Goal: Task Accomplishment & Management: Manage account settings

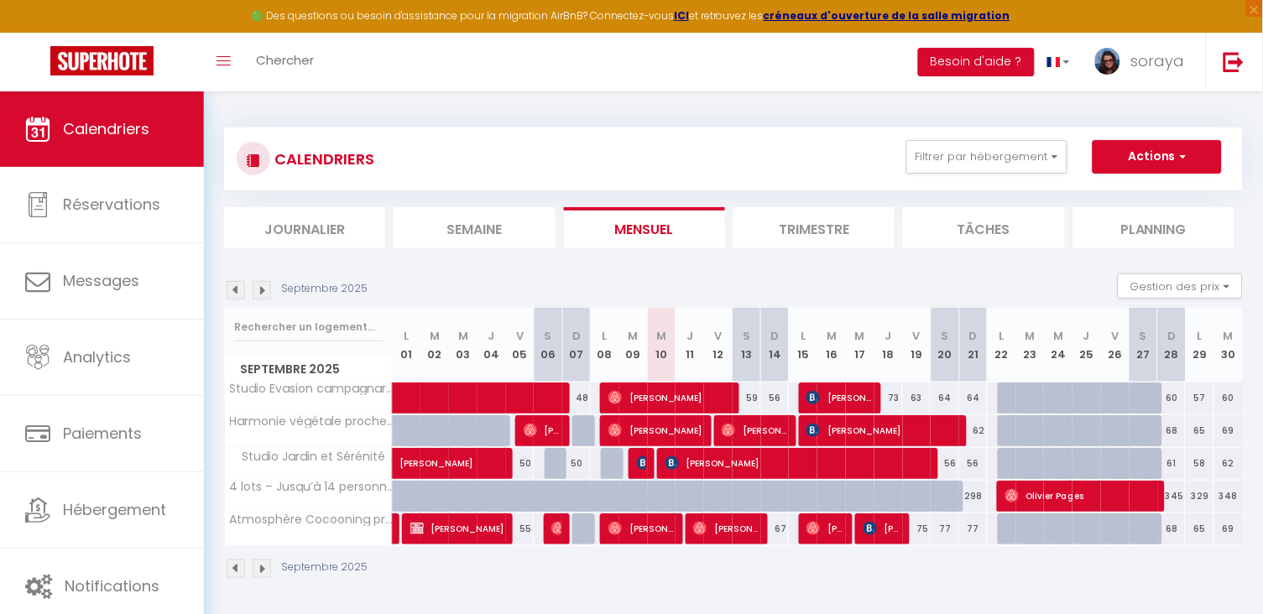
click at [1079, 150] on ul "Filtrer par hébergement Manissieux Studio Evasion campagnarde Harmonie végétale…" at bounding box center [1054, 157] width 335 height 34
click at [1064, 152] on button "Filtrer par hébergement" at bounding box center [987, 157] width 161 height 34
click at [640, 532] on span "[PERSON_NAME]" at bounding box center [642, 529] width 66 height 32
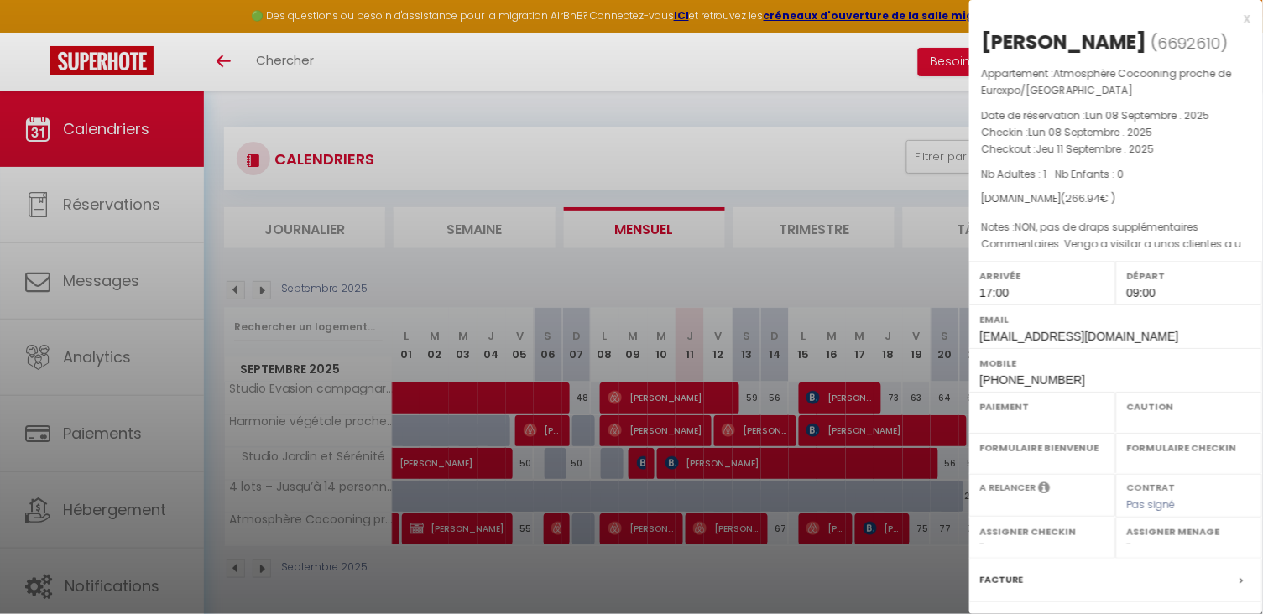
select select "OK"
select select "1"
select select "0"
select select "1"
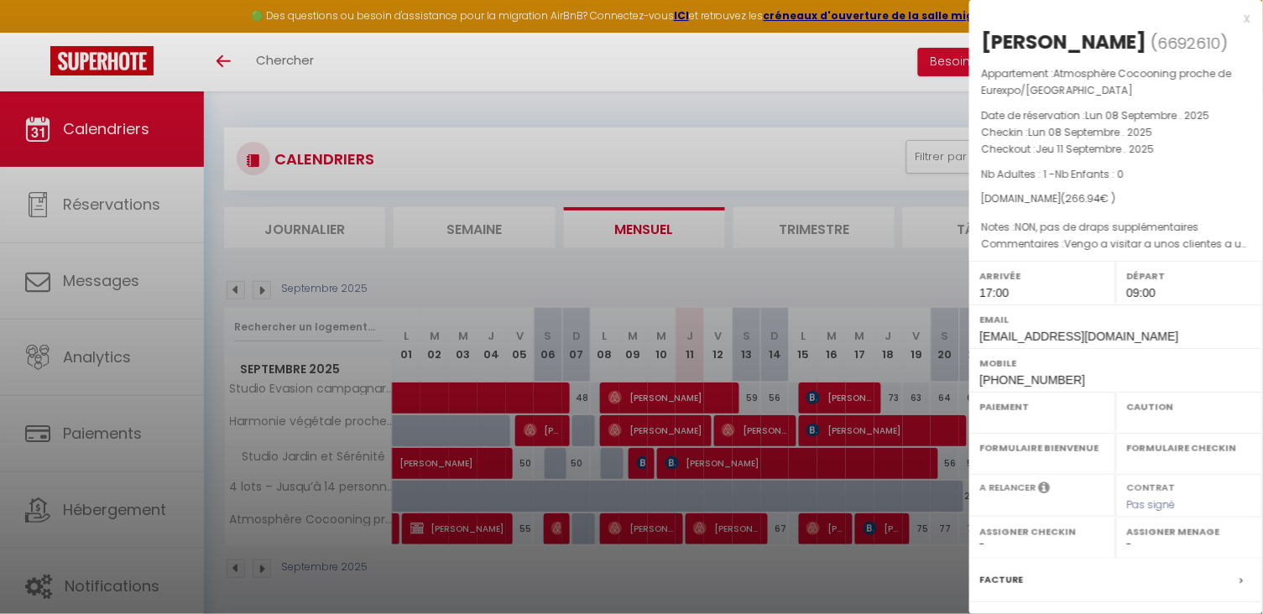
select select "19128"
click at [635, 579] on div at bounding box center [631, 307] width 1263 height 614
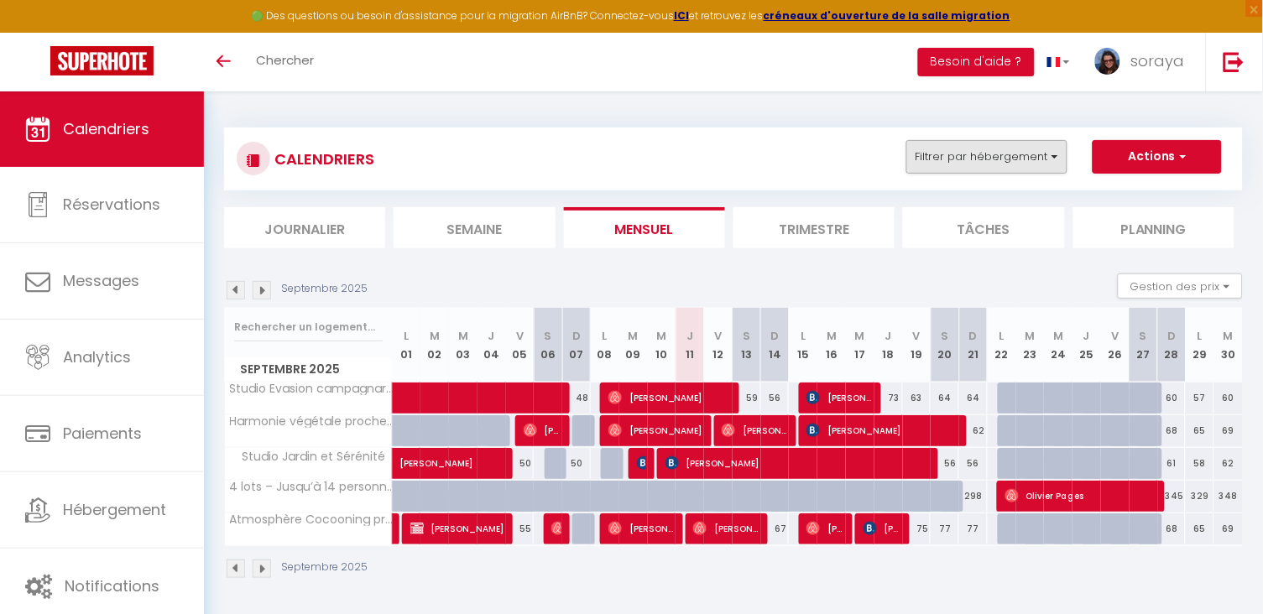
click at [970, 154] on button "Filtrer par hébergement" at bounding box center [987, 157] width 161 height 34
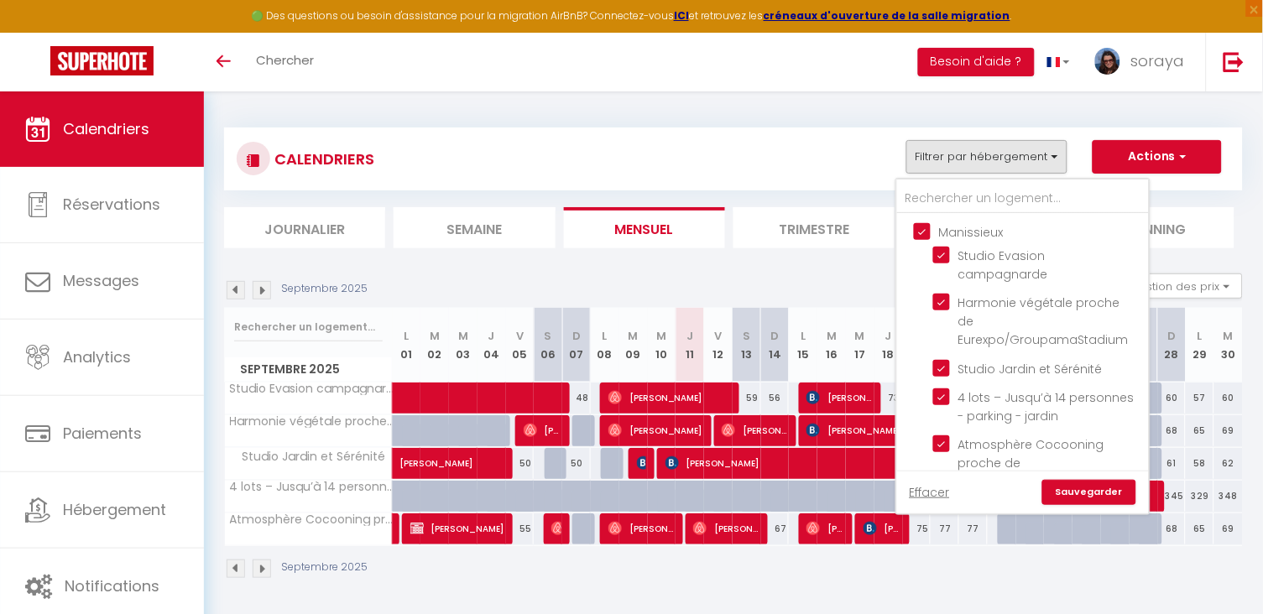
click at [927, 230] on input "Manissieux" at bounding box center [1040, 230] width 252 height 17
checkbox input "false"
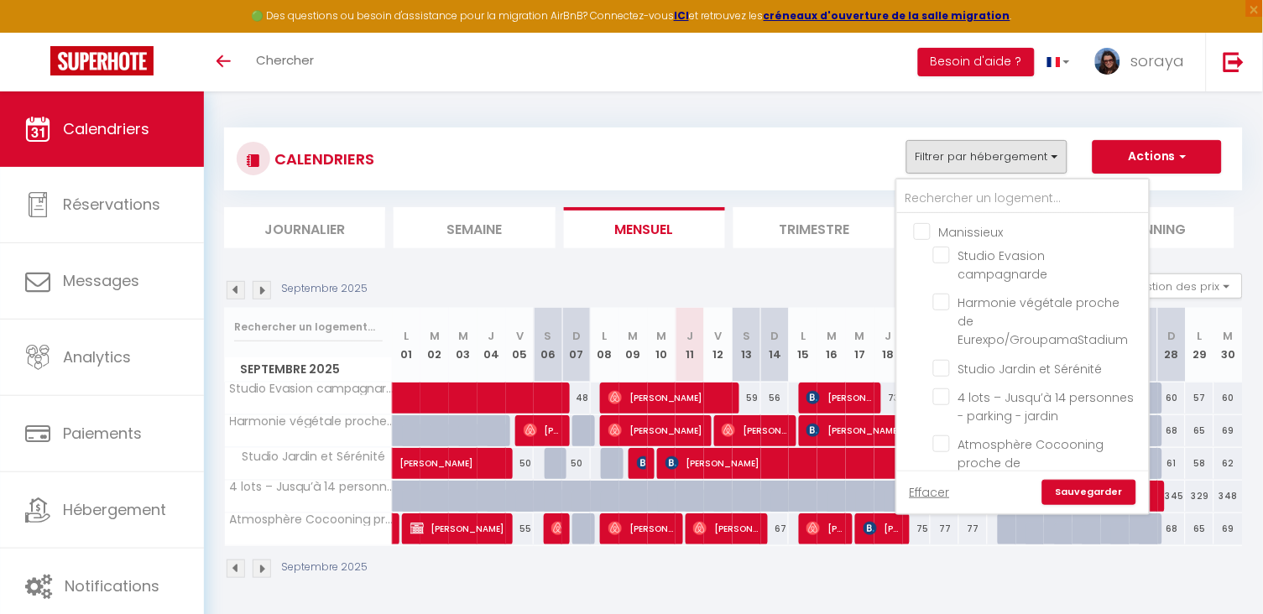
checkbox input "false"
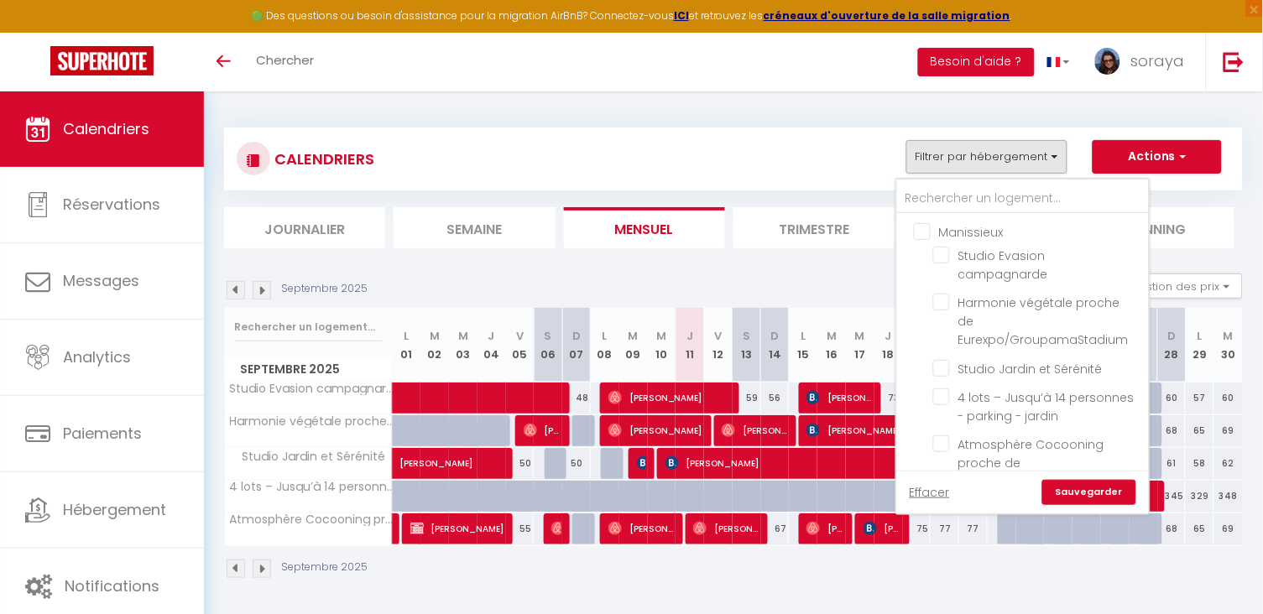
checkbox input "false"
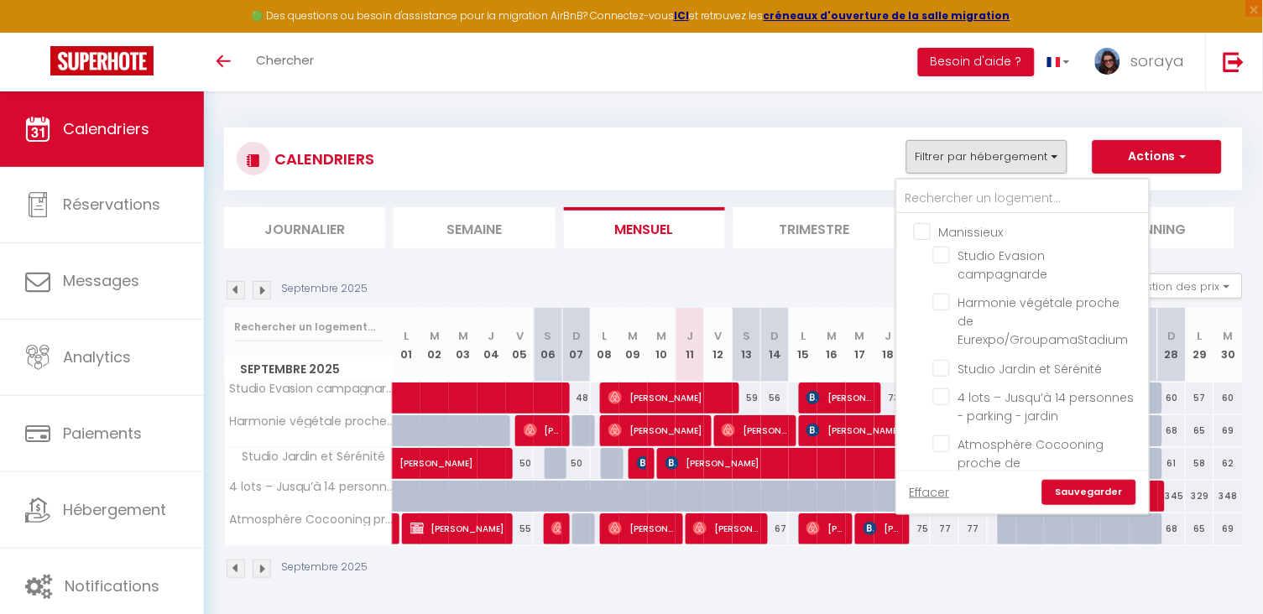
checkbox input "false"
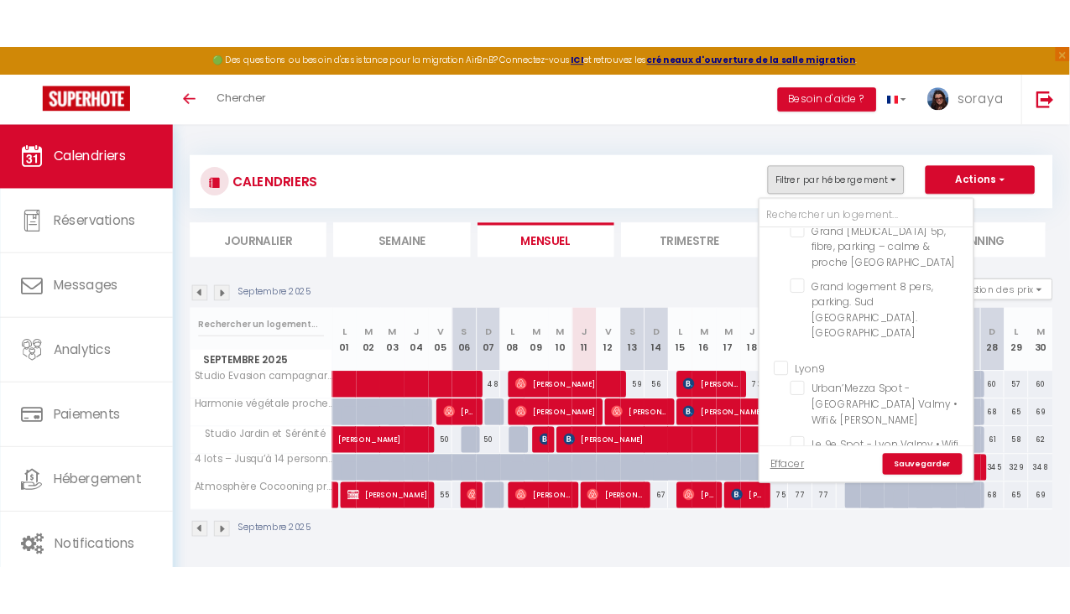
scroll to position [452, 0]
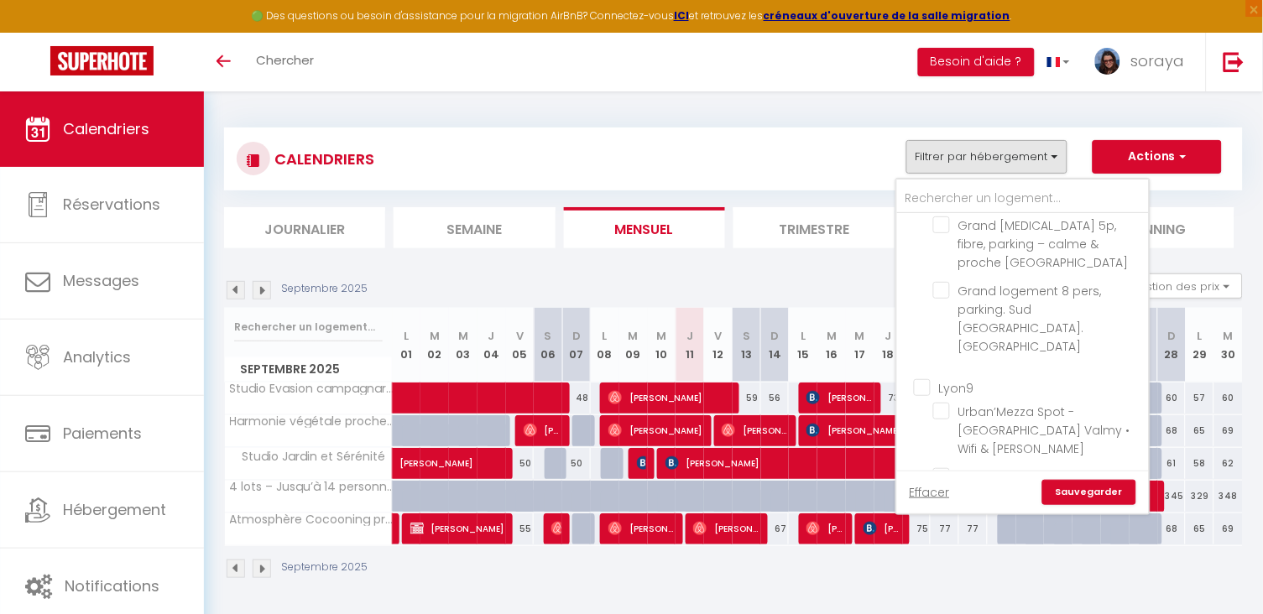
click at [925, 378] on input "Lyon9" at bounding box center [1040, 386] width 252 height 17
checkbox input "true"
checkbox input "false"
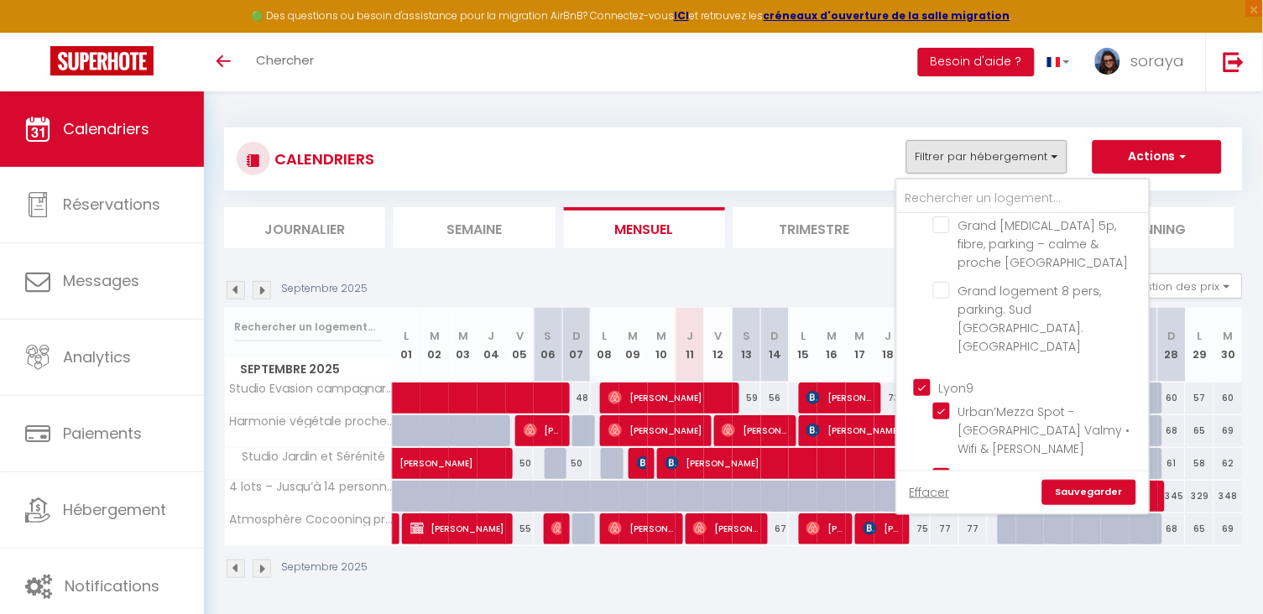
checkbox input "false"
checkbox input "true"
checkbox input "false"
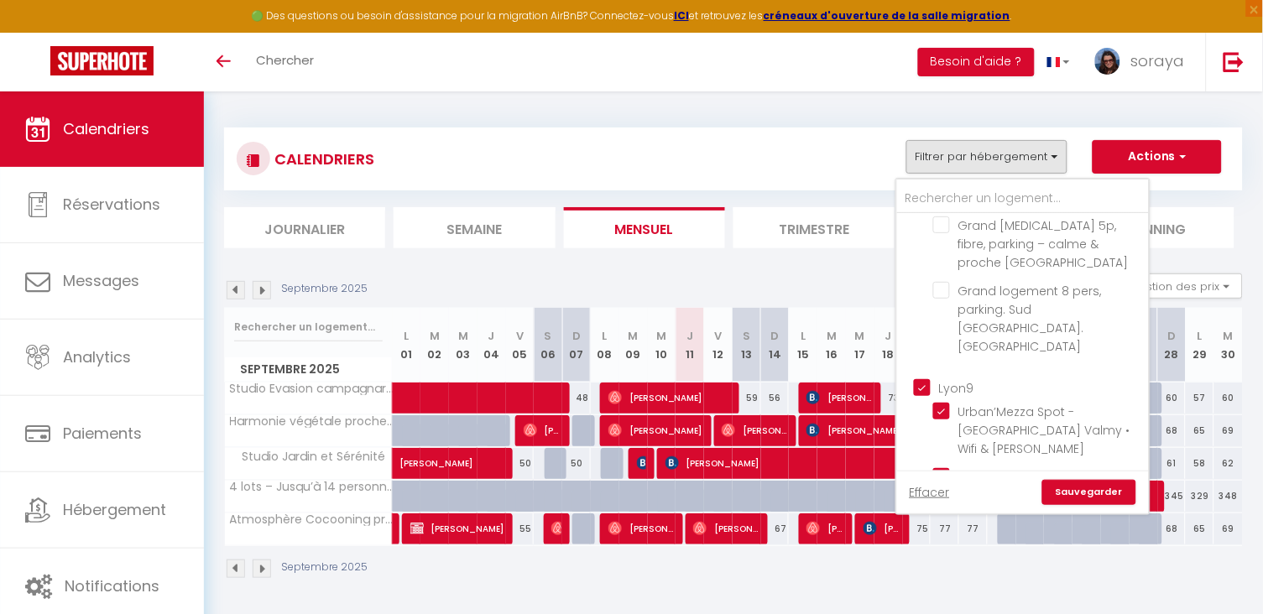
checkbox input "false"
click at [1083, 495] on link "Sauvegarder" at bounding box center [1090, 492] width 94 height 25
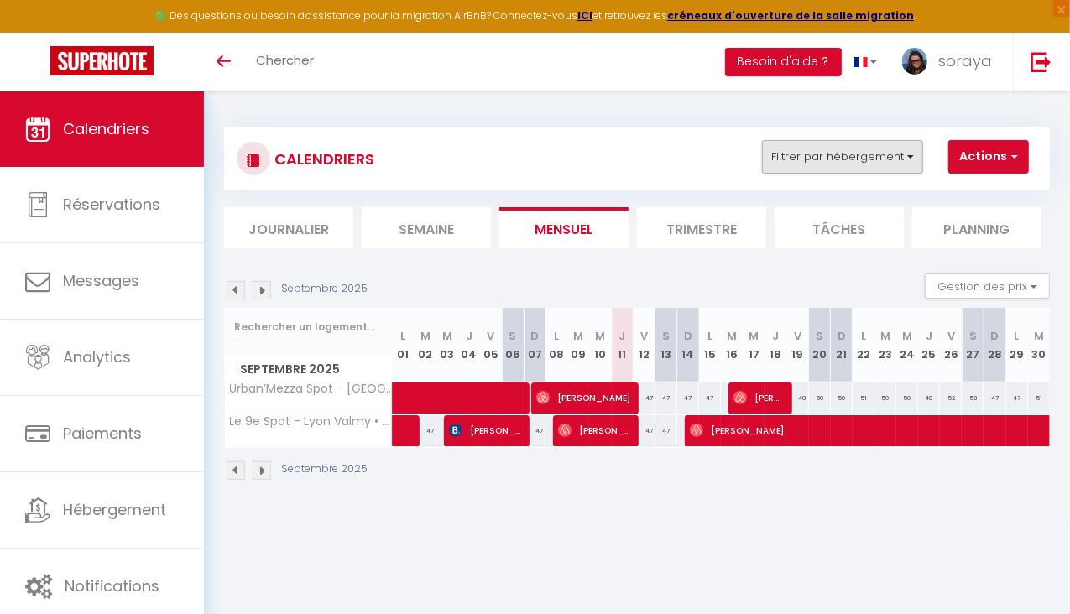
click at [894, 166] on button "Filtrer par hébergement" at bounding box center [842, 157] width 161 height 34
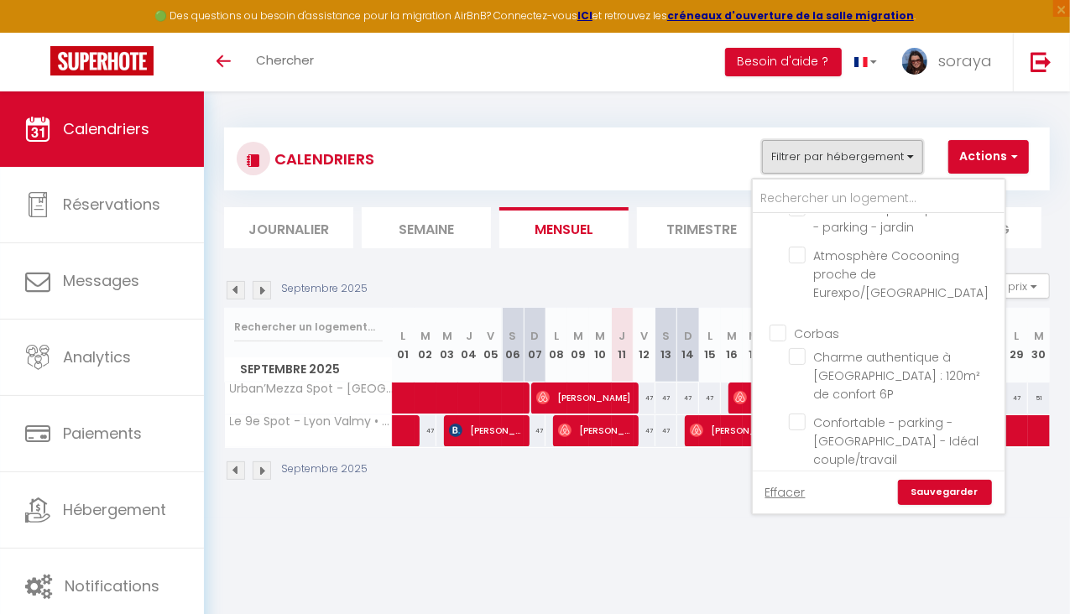
scroll to position [192, 0]
click at [785, 321] on input "Corbas" at bounding box center [896, 329] width 252 height 17
checkbox input "true"
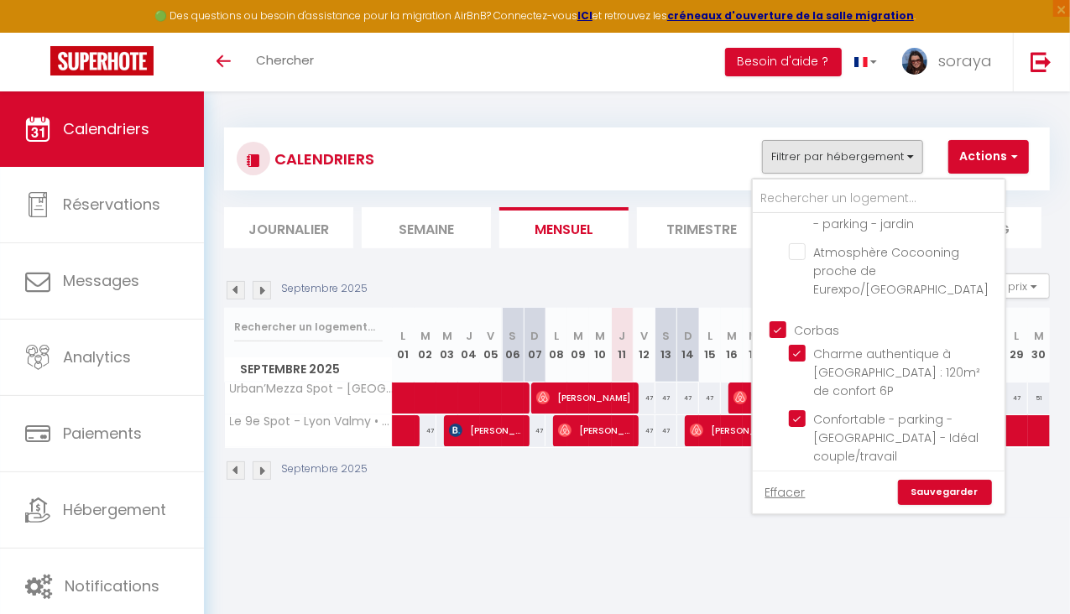
checkbox input "true"
checkbox input "false"
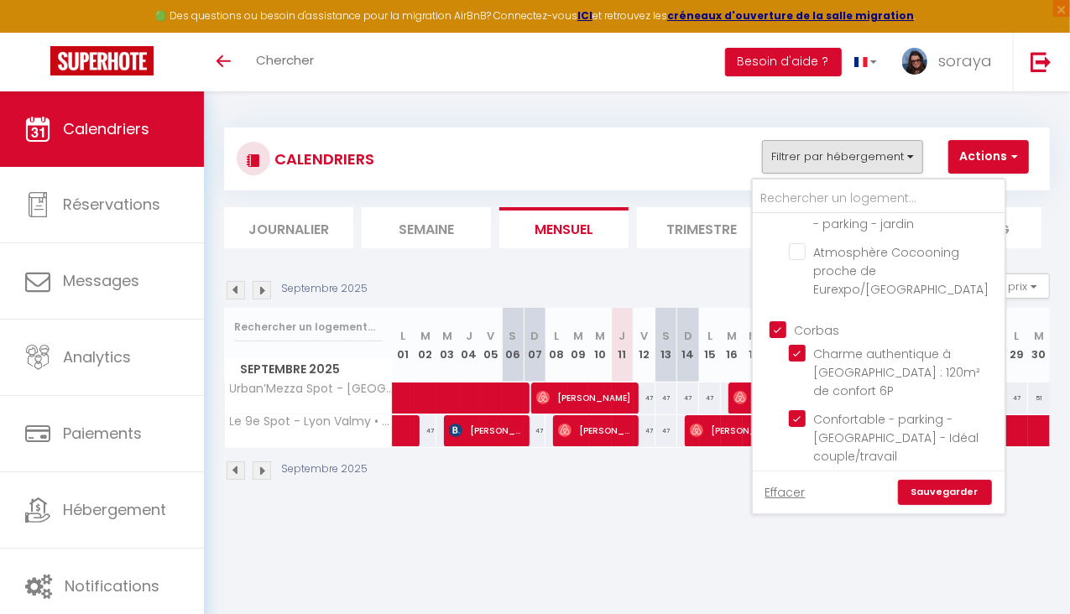
checkbox input "false"
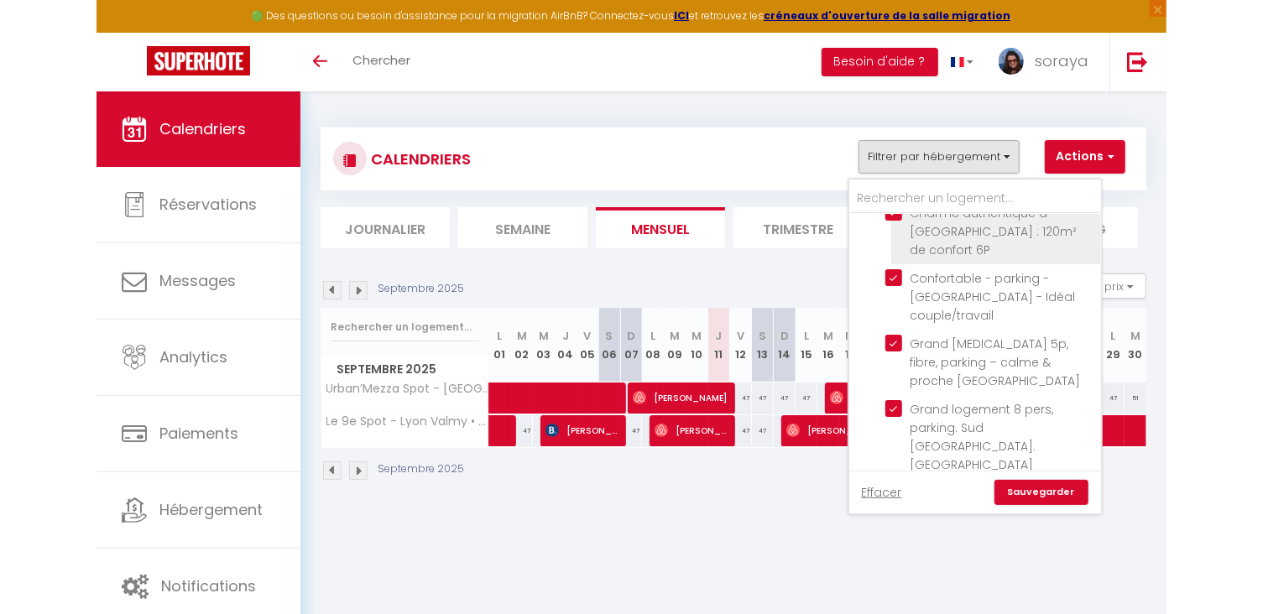
scroll to position [355, 0]
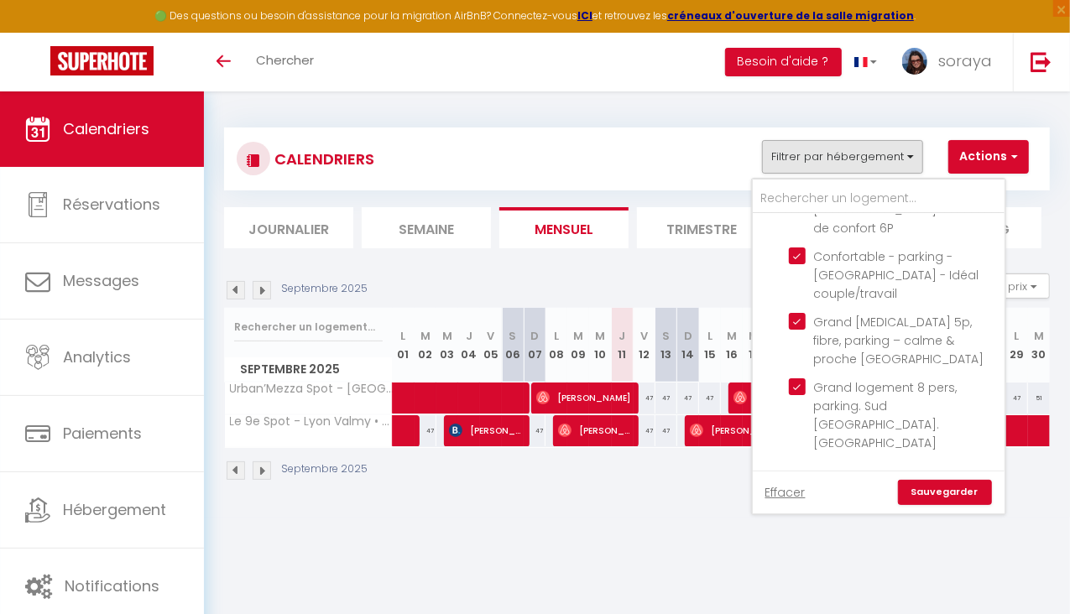
click at [922, 496] on link "Sauvegarder" at bounding box center [945, 492] width 94 height 25
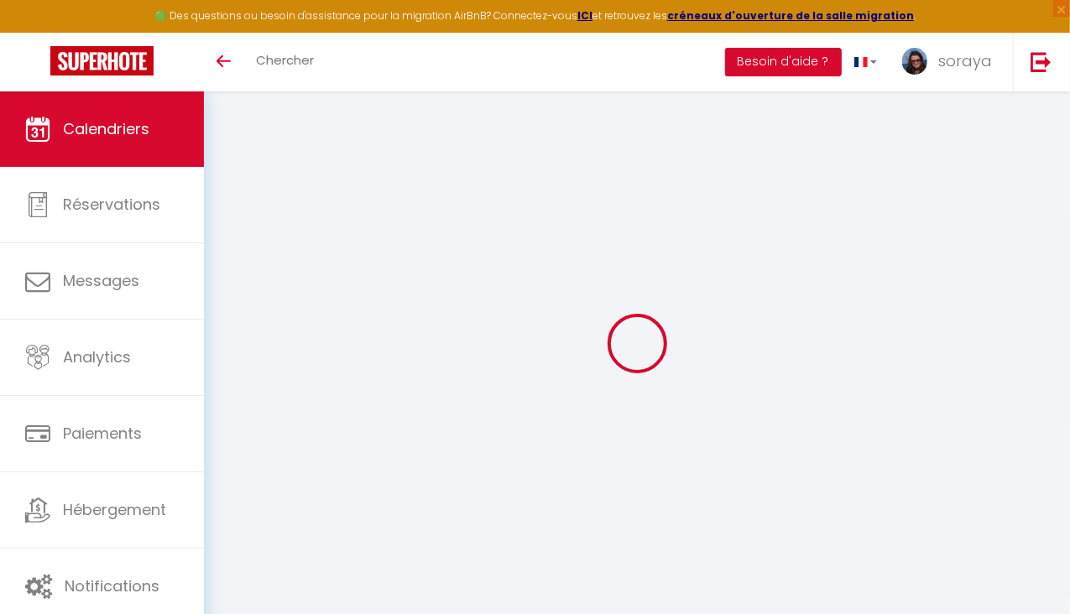
select select "0"
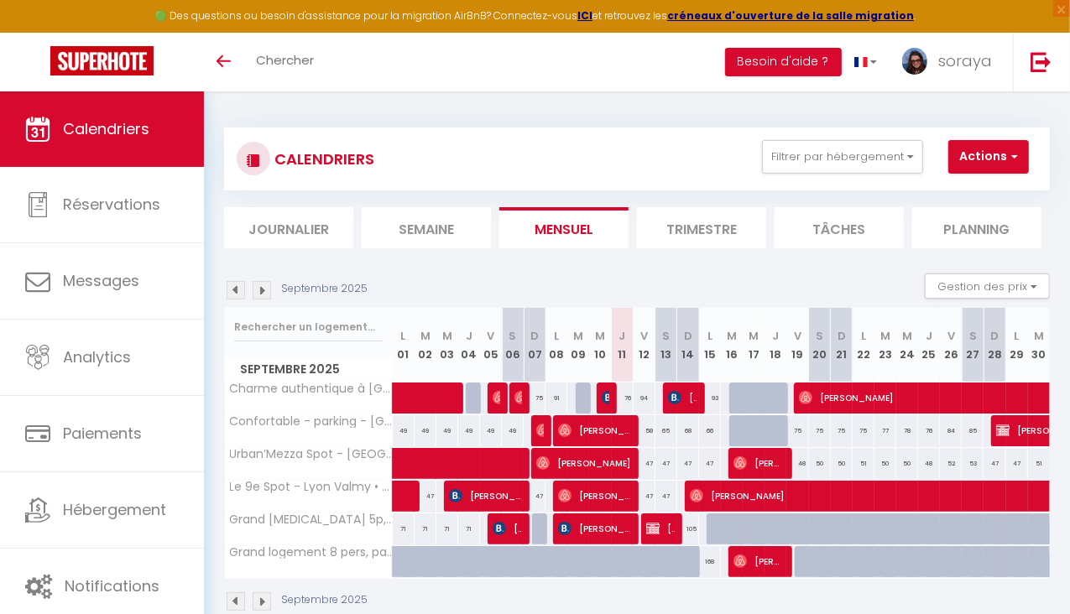
click at [604, 395] on img at bounding box center [608, 397] width 13 height 13
select select "52316"
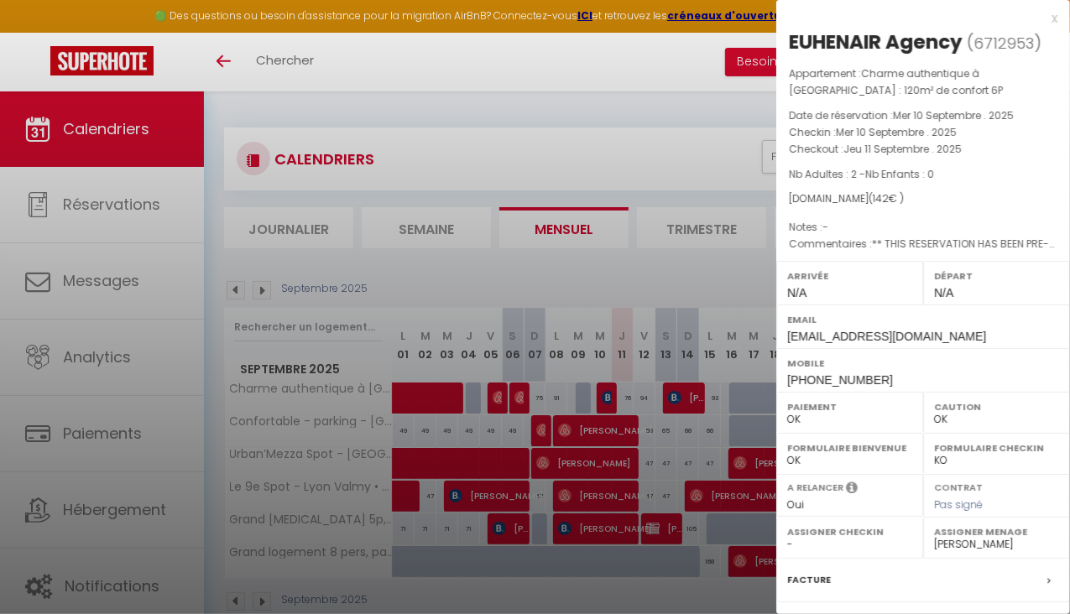
checkbox input "false"
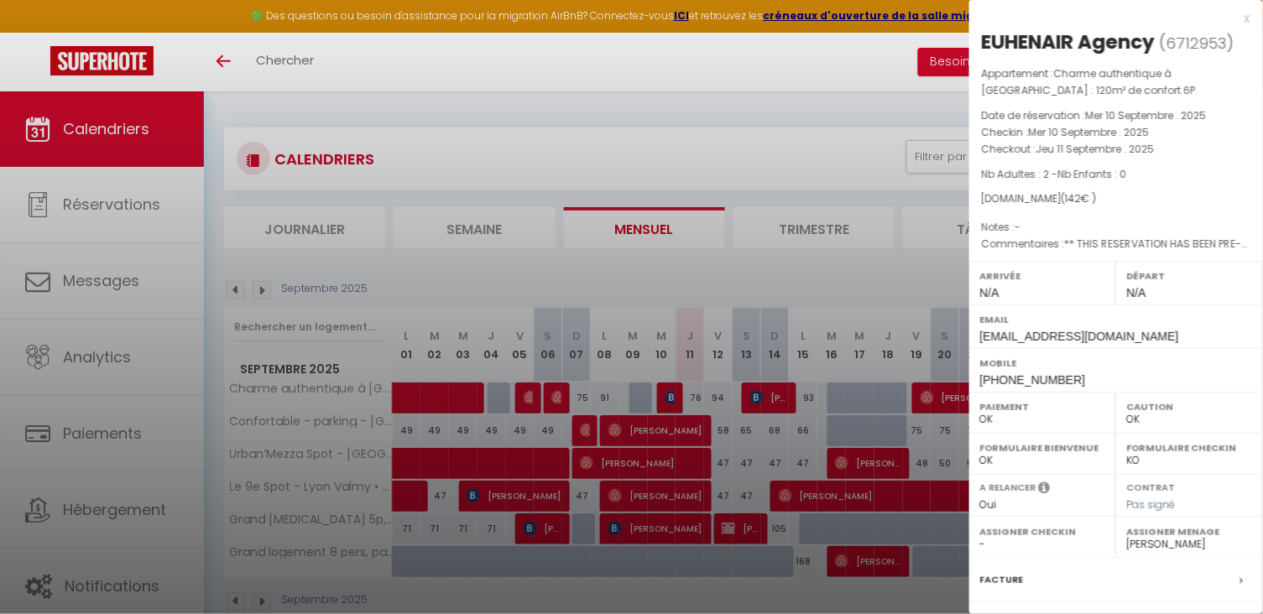
click at [882, 81] on div at bounding box center [631, 307] width 1263 height 614
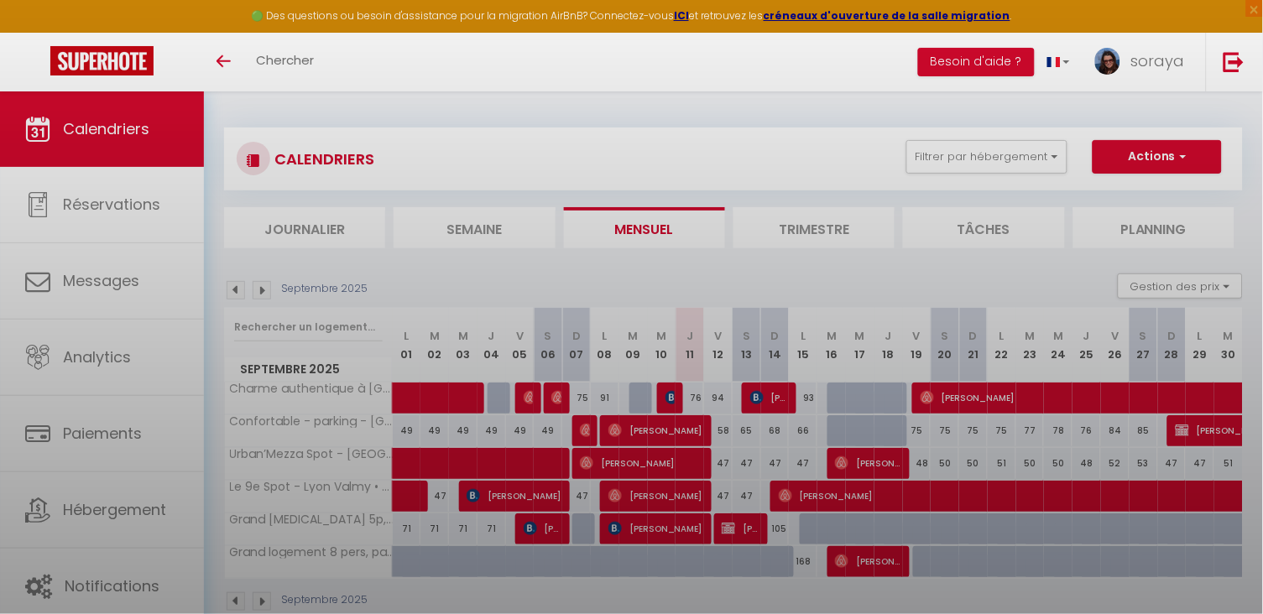
checkbox input "false"
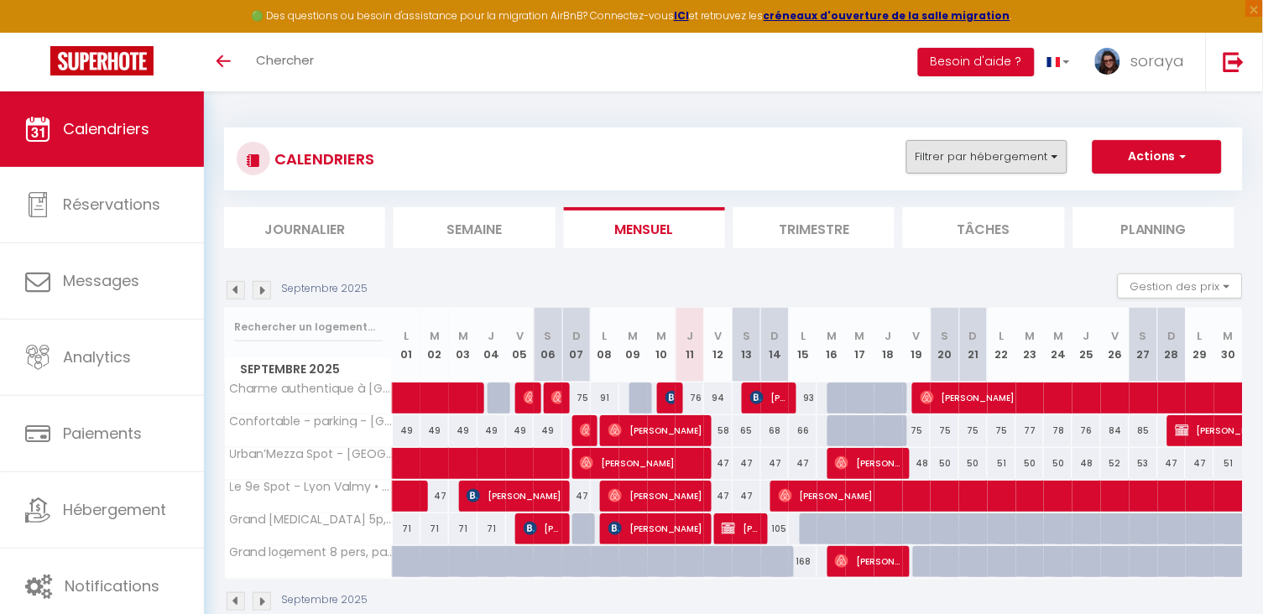
click at [930, 166] on button "Filtrer par hébergement" at bounding box center [987, 157] width 161 height 34
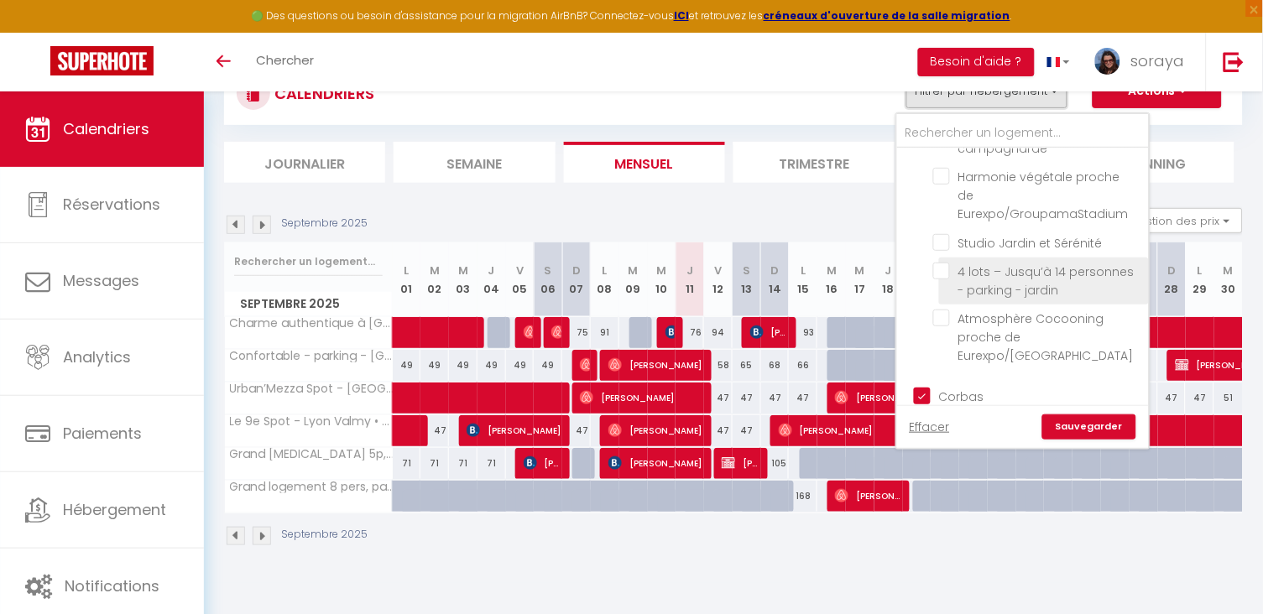
scroll to position [62, 0]
click at [926, 385] on input "Corbas" at bounding box center [1040, 393] width 252 height 17
checkbox input "false"
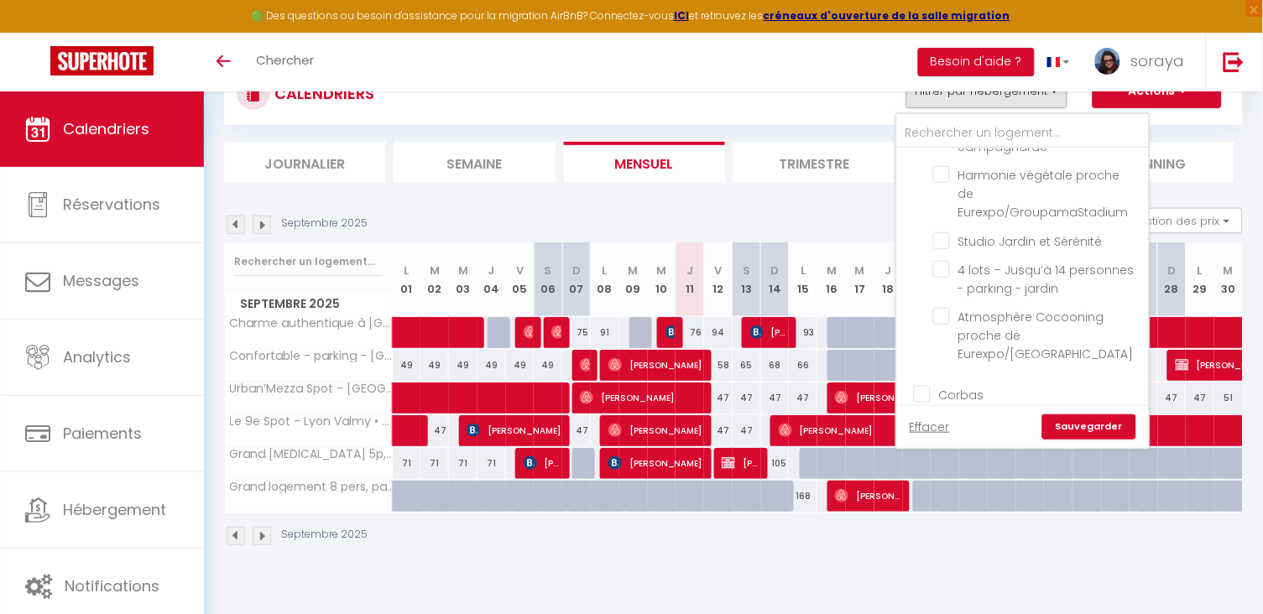
checkbox input "false"
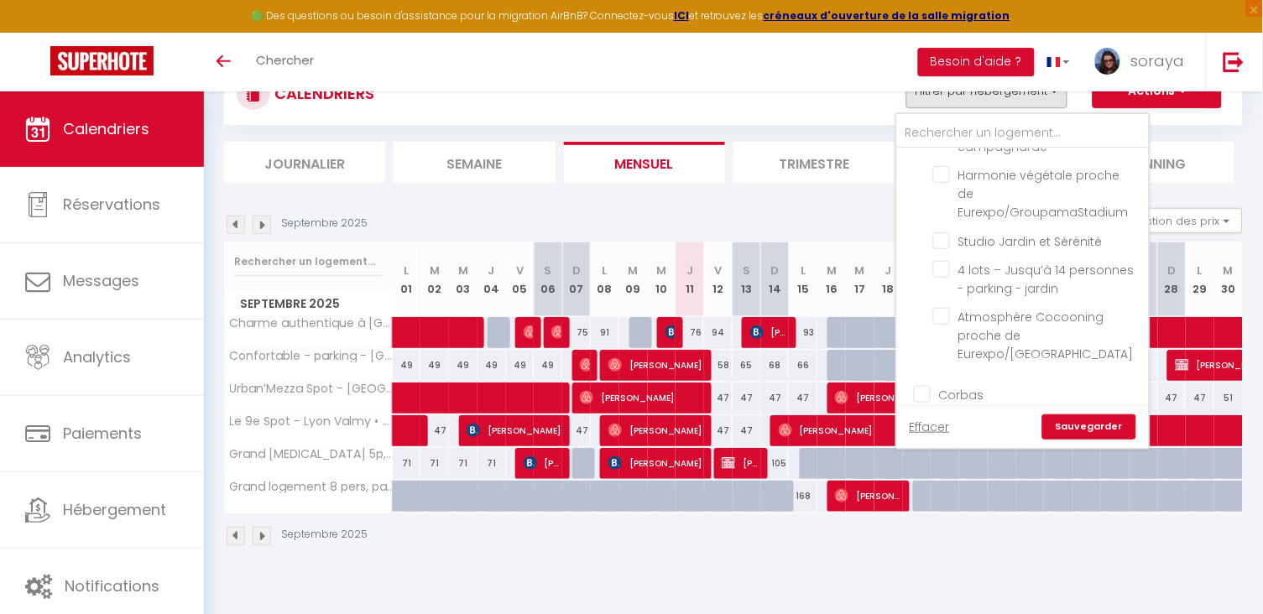
checkbox input "false"
click at [1090, 426] on link "Sauvegarder" at bounding box center [1090, 427] width 94 height 25
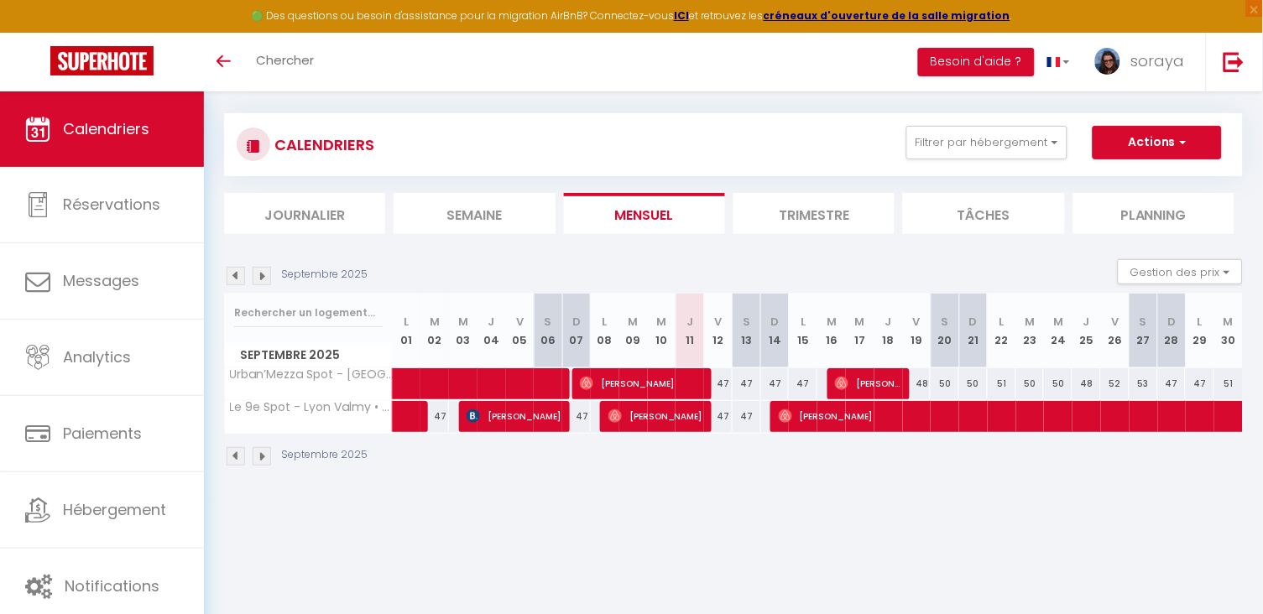
scroll to position [10, 0]
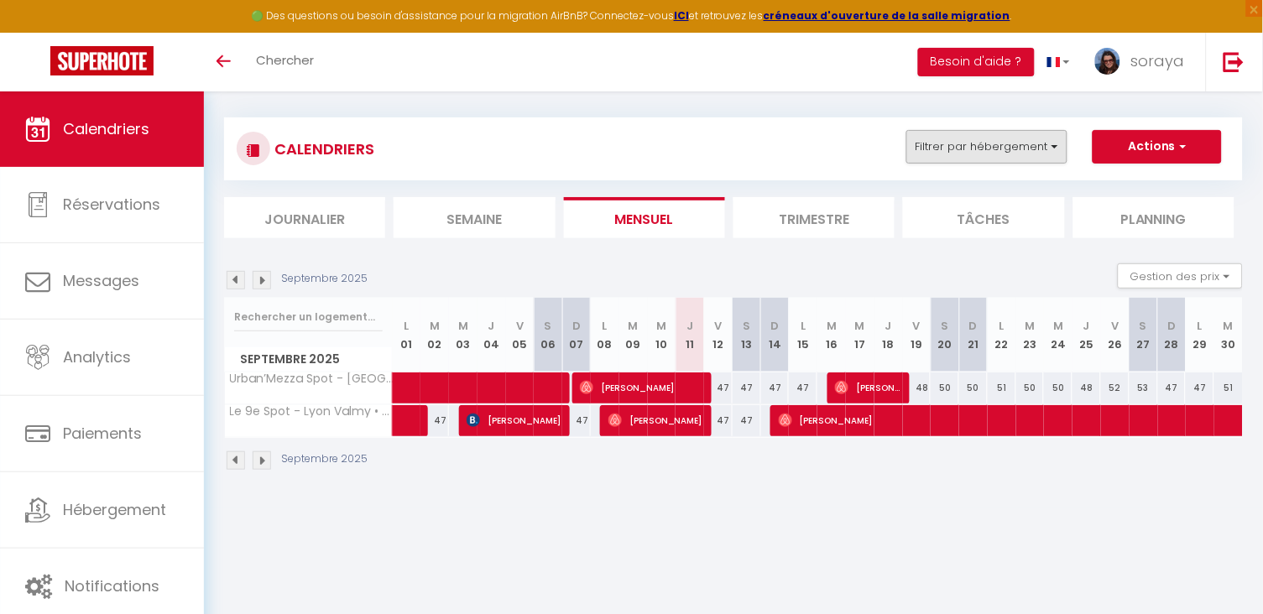
click at [989, 142] on button "Filtrer par hébergement" at bounding box center [987, 147] width 161 height 34
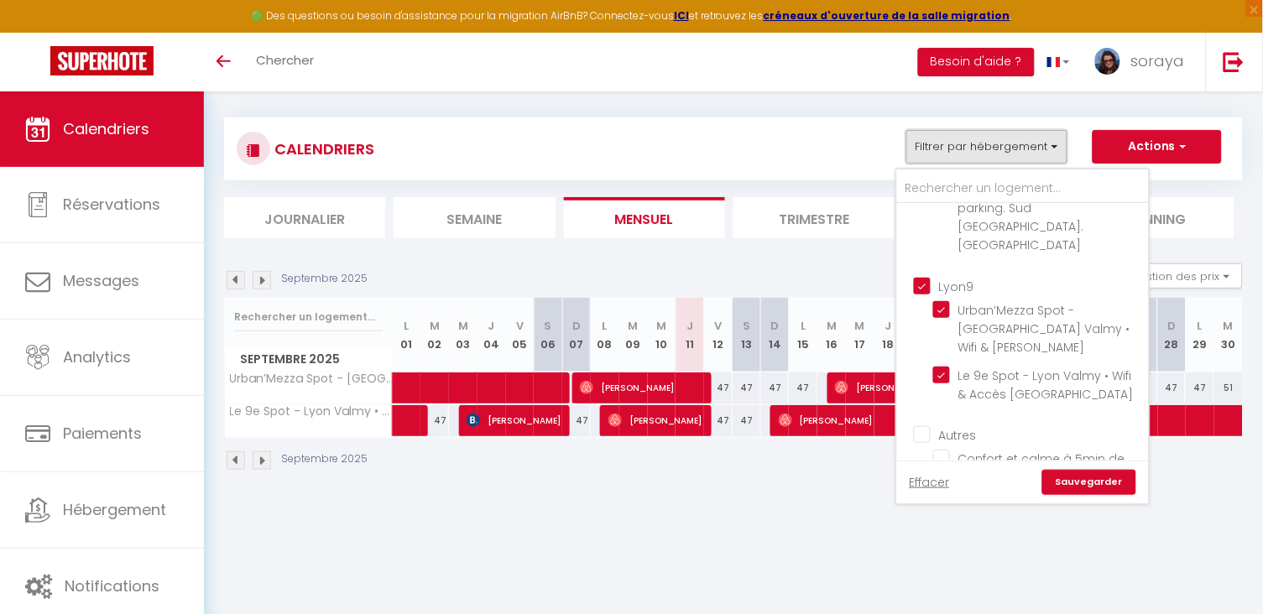
scroll to position [538, 0]
click at [922, 431] on input "Autres" at bounding box center [1040, 439] width 252 height 17
checkbox input "true"
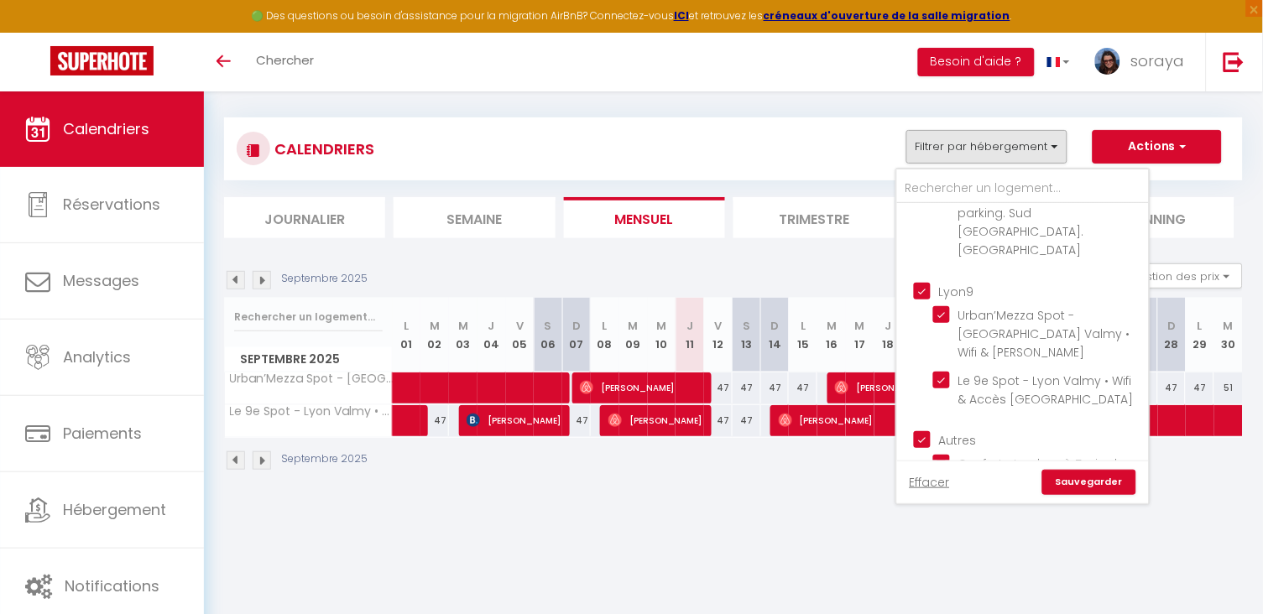
checkbox input "true"
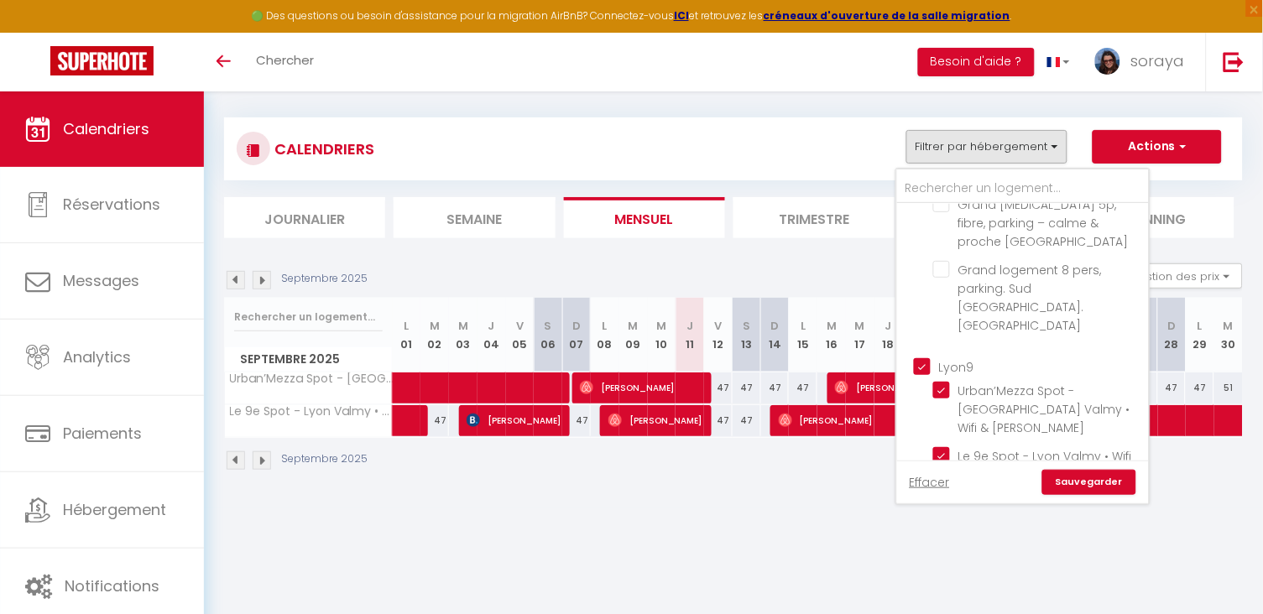
scroll to position [420, 0]
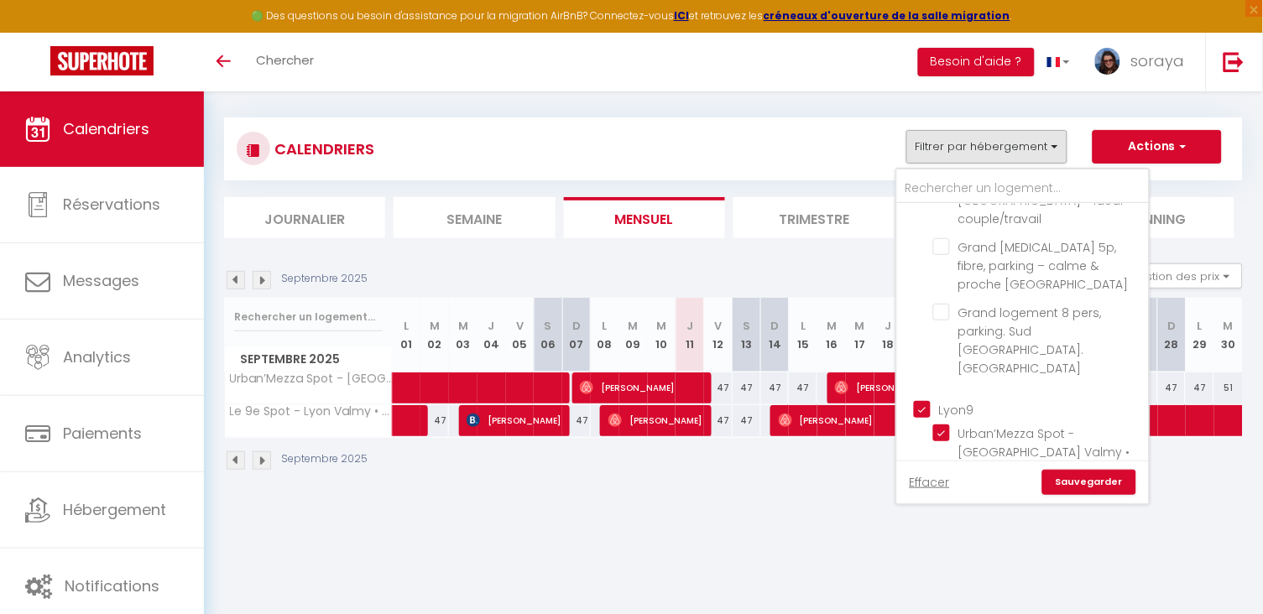
click at [927, 400] on input "Lyon9" at bounding box center [1040, 408] width 252 height 17
checkbox input "false"
click at [1071, 486] on link "Sauvegarder" at bounding box center [1090, 482] width 94 height 25
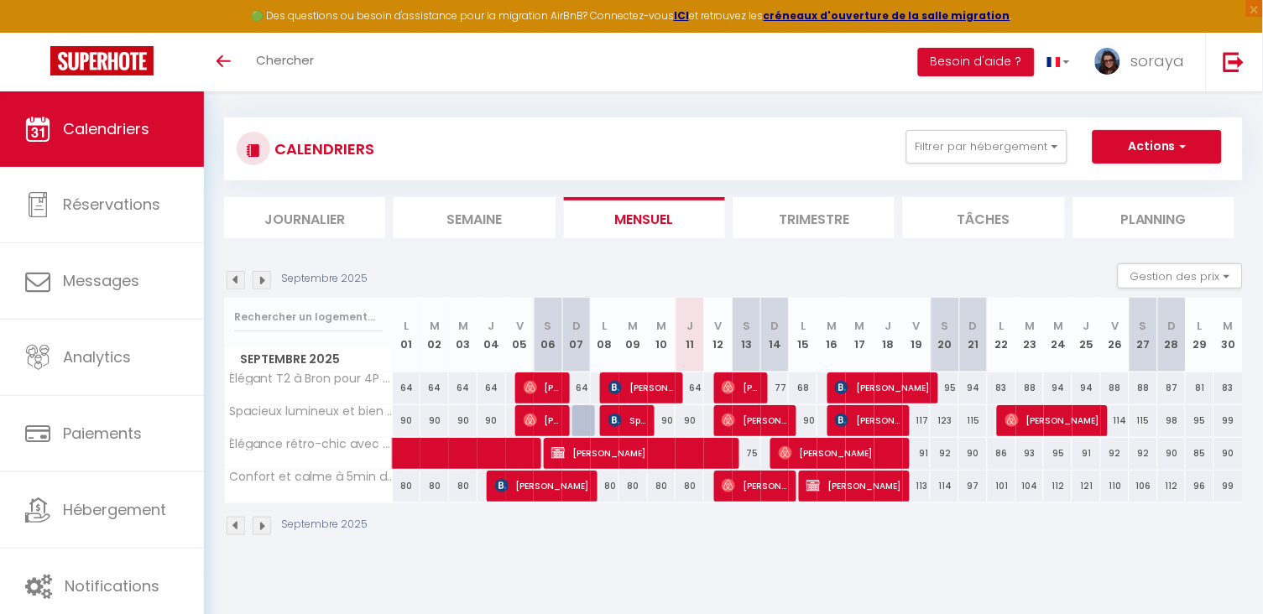
click at [590, 457] on span "Guillaume Merlin" at bounding box center [642, 453] width 180 height 32
select select "34604"
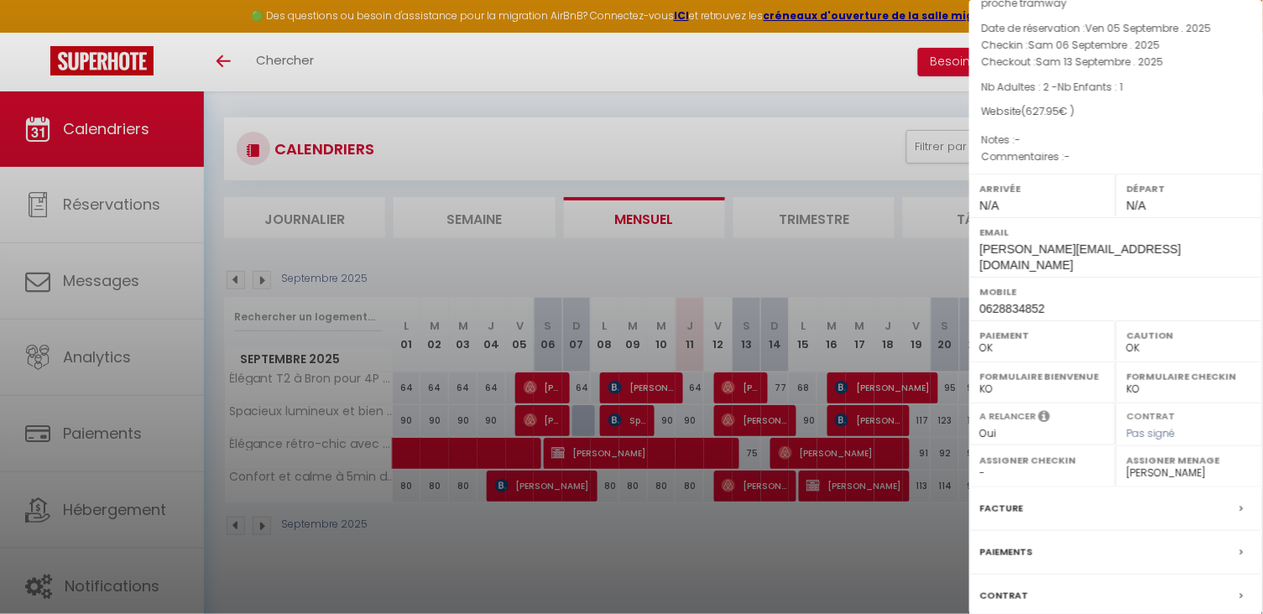
scroll to position [91, 0]
click at [501, 546] on div at bounding box center [631, 307] width 1263 height 614
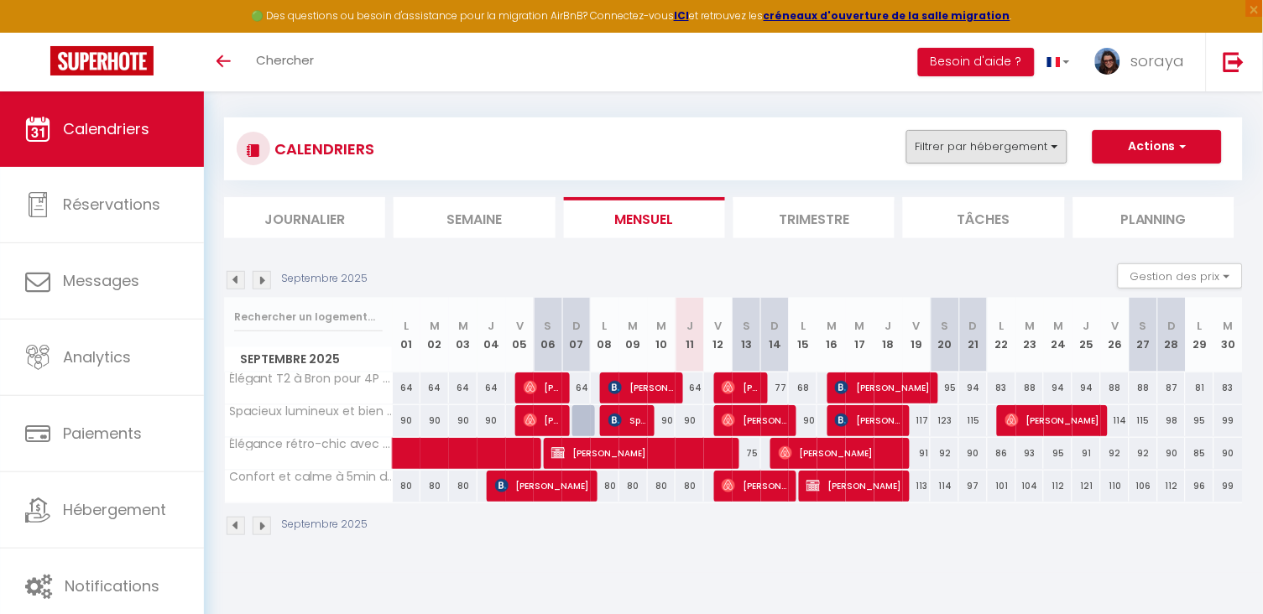
click at [1061, 155] on button "Filtrer par hébergement" at bounding box center [987, 147] width 161 height 34
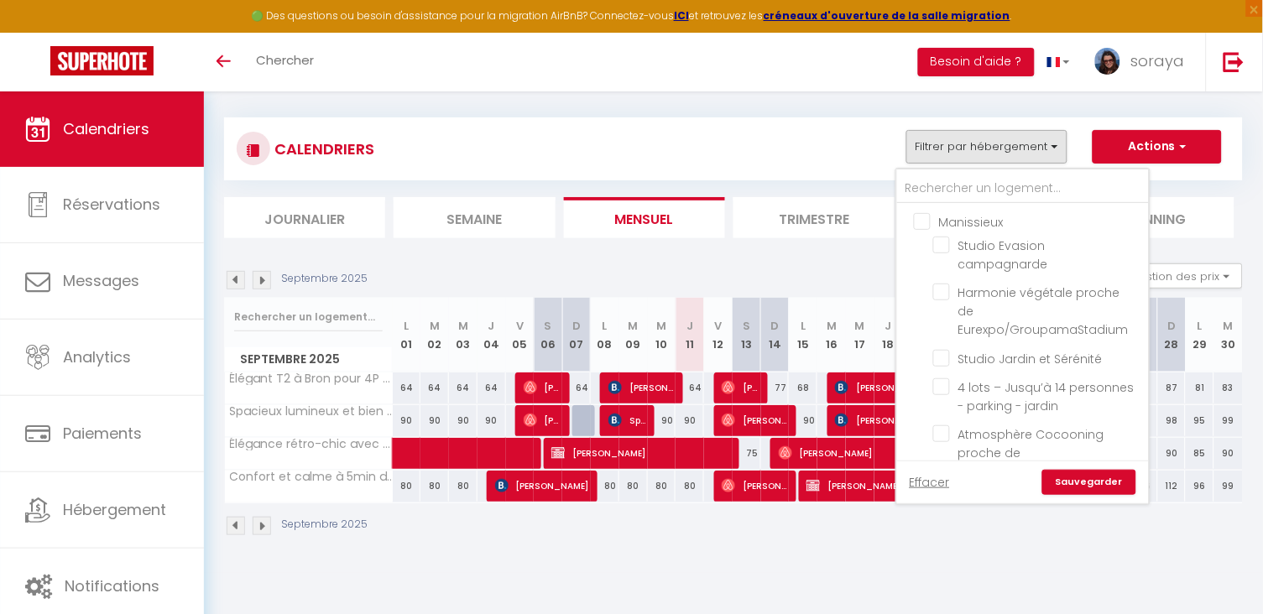
click at [926, 217] on input "Manissieux" at bounding box center [1040, 220] width 252 height 17
checkbox input "true"
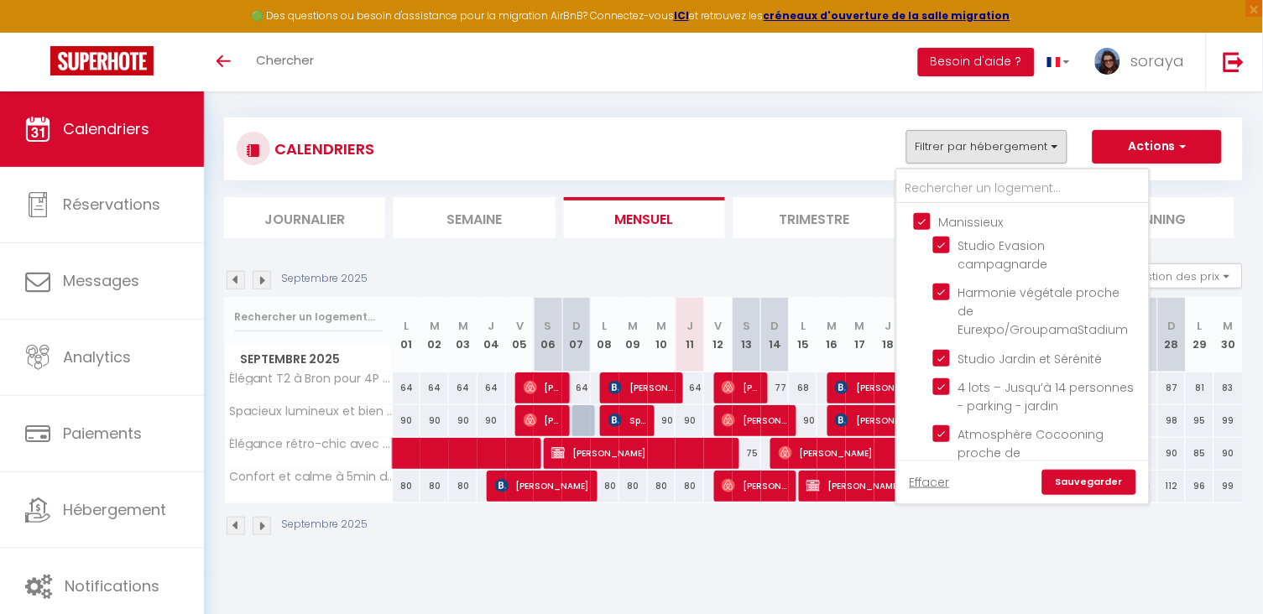
checkbox input "true"
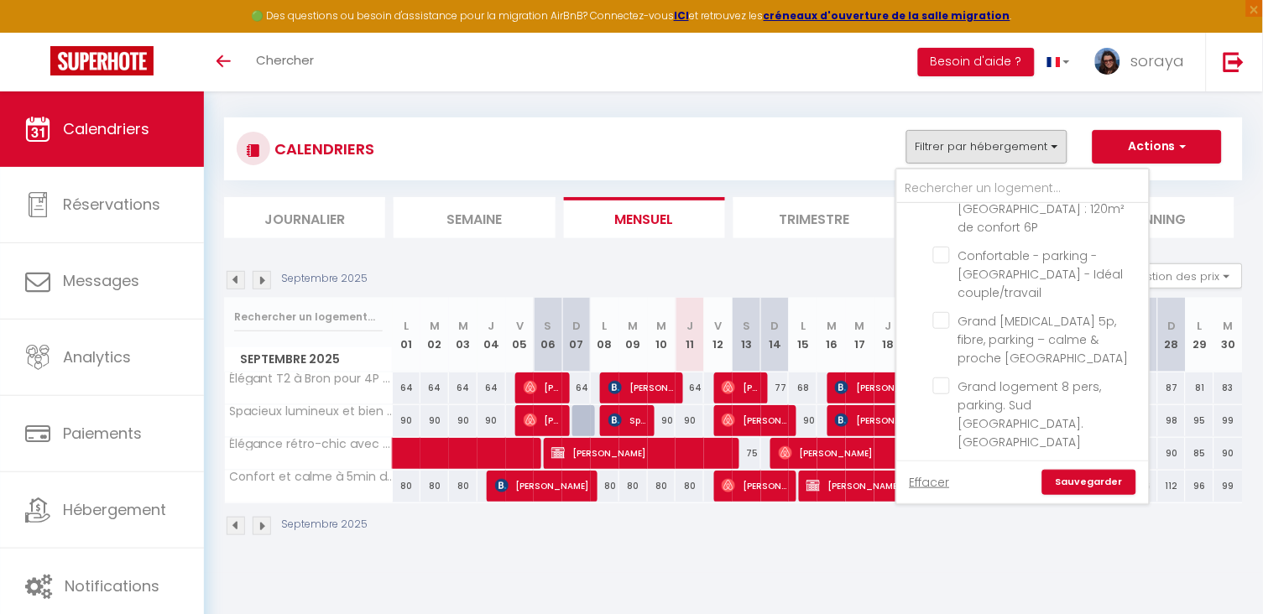
scroll to position [410, 0]
click at [919, 558] on input "Autres" at bounding box center [1040, 566] width 252 height 17
checkbox input "false"
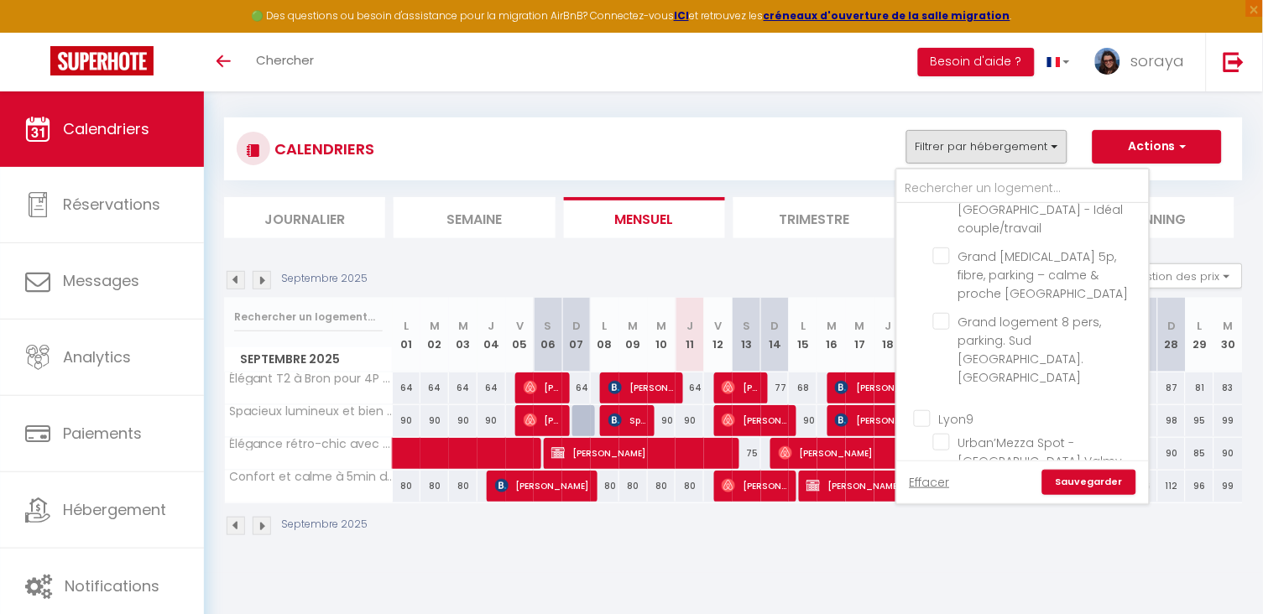
checkbox input "false"
click at [1067, 484] on link "Sauvegarder" at bounding box center [1090, 482] width 94 height 25
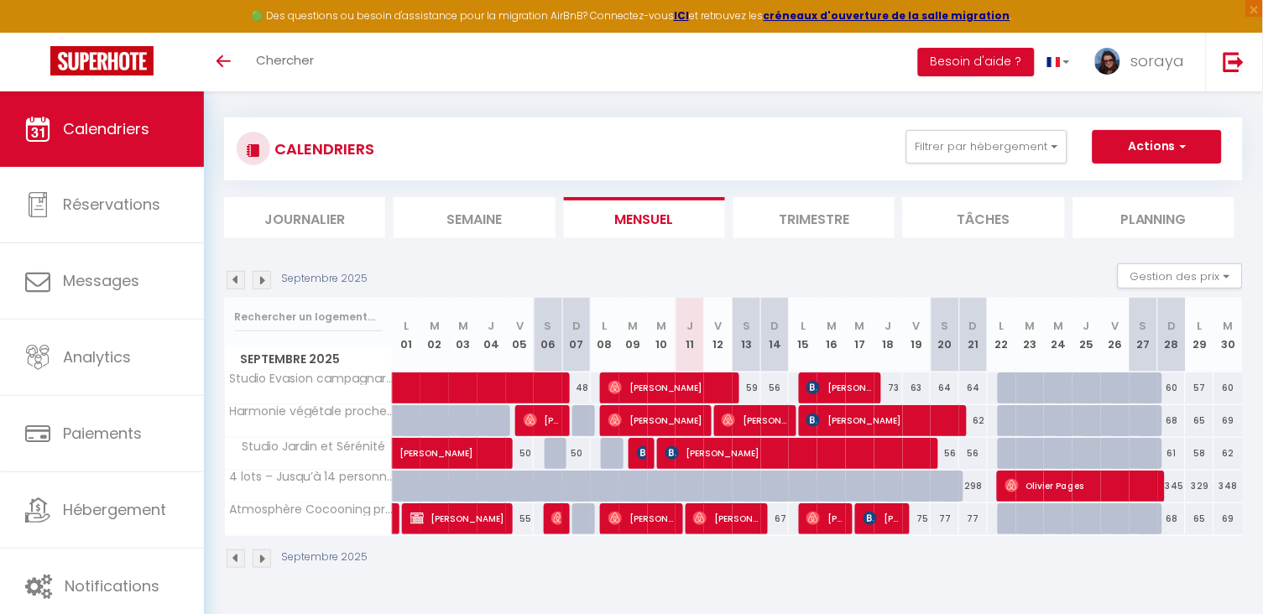
click at [995, 175] on div "CALENDRIERS Filtrer par hébergement Manissieux Studio Evasion campagnarde Harmo…" at bounding box center [733, 149] width 1019 height 63
click at [1000, 153] on button "Filtrer par hébergement" at bounding box center [987, 147] width 161 height 34
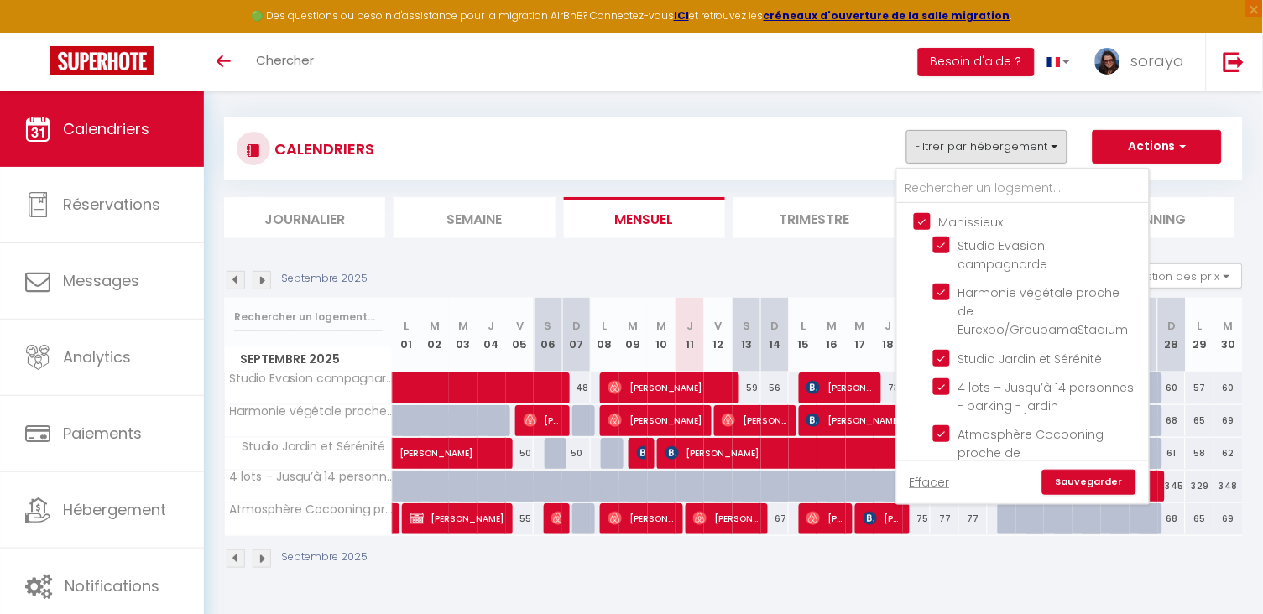
click at [926, 217] on input "Manissieux" at bounding box center [1040, 220] width 252 height 17
checkbox input "false"
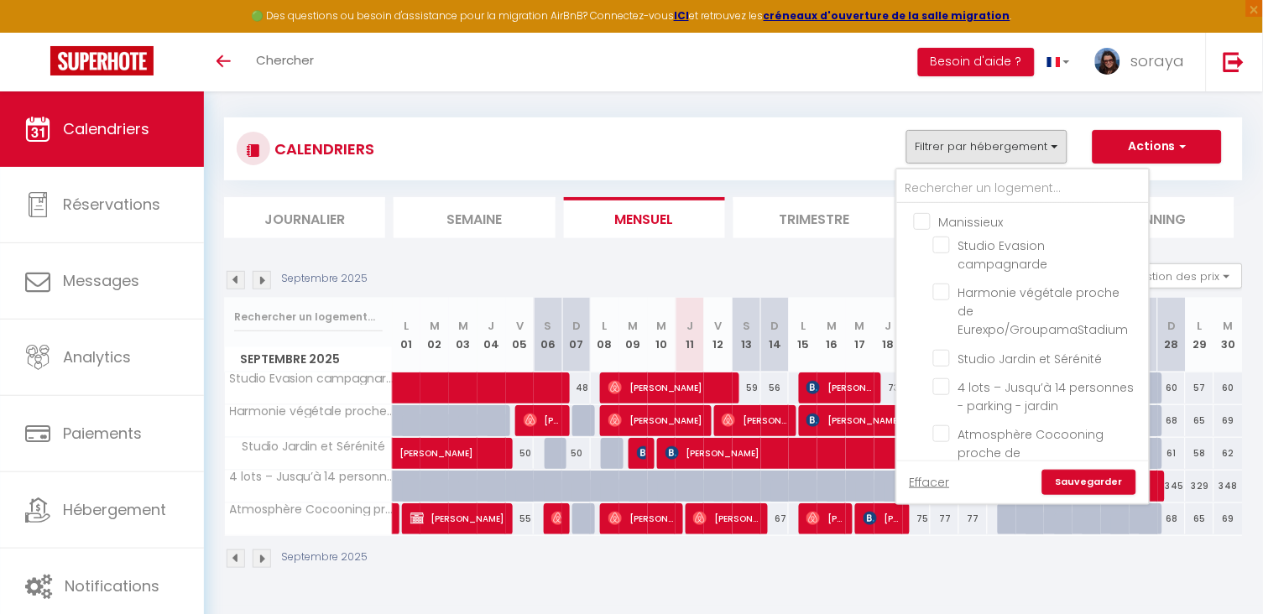
checkbox input "false"
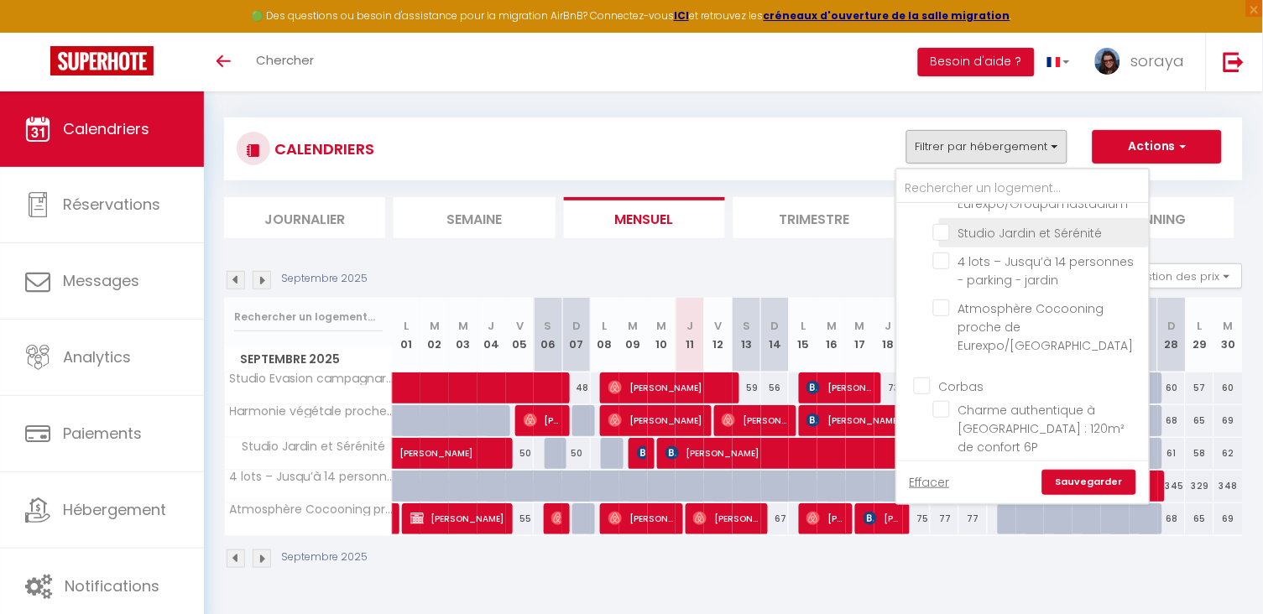
scroll to position [142, 0]
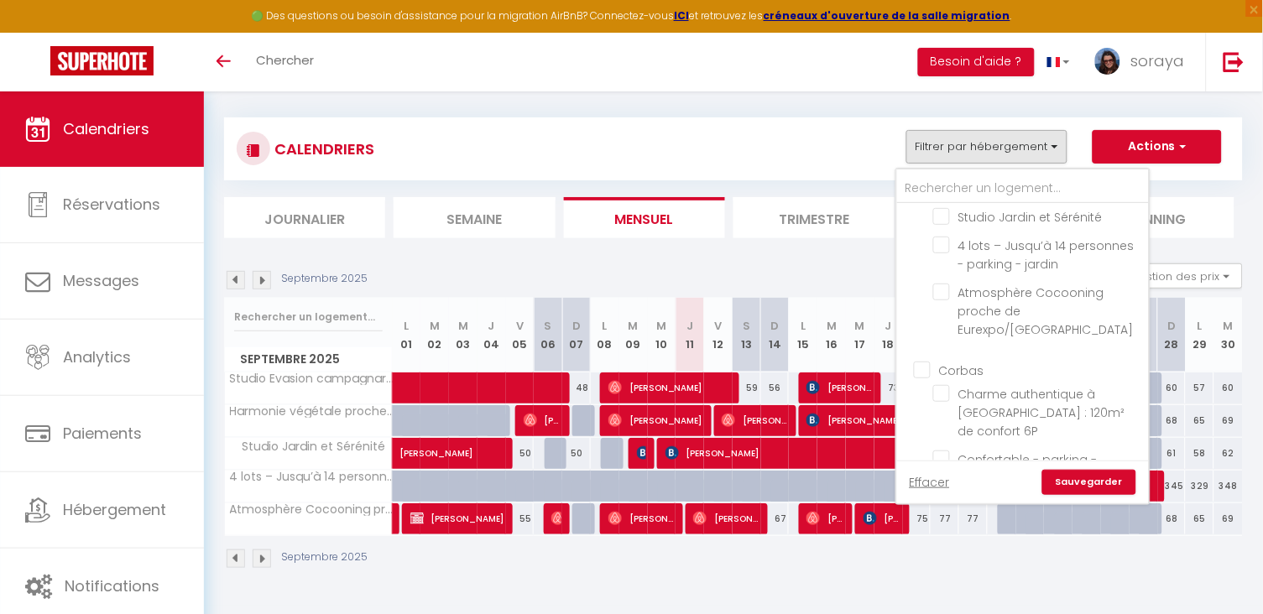
click at [929, 361] on input "Corbas" at bounding box center [1040, 369] width 252 height 17
checkbox input "true"
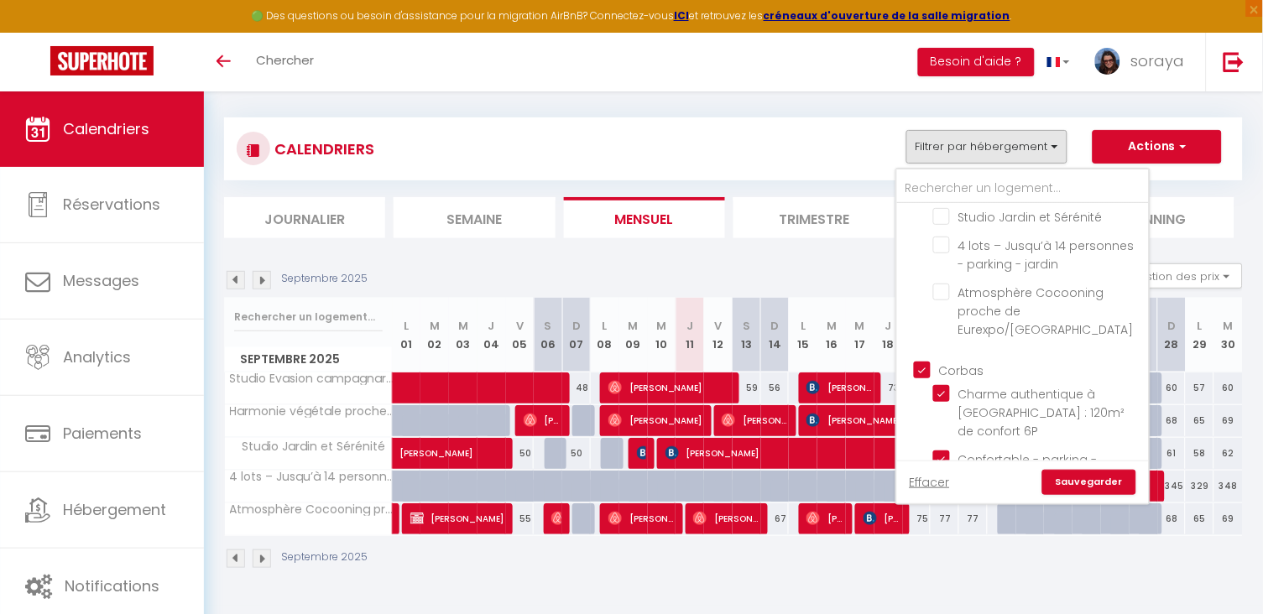
checkbox input "true"
click at [1101, 478] on link "Sauvegarder" at bounding box center [1090, 482] width 94 height 25
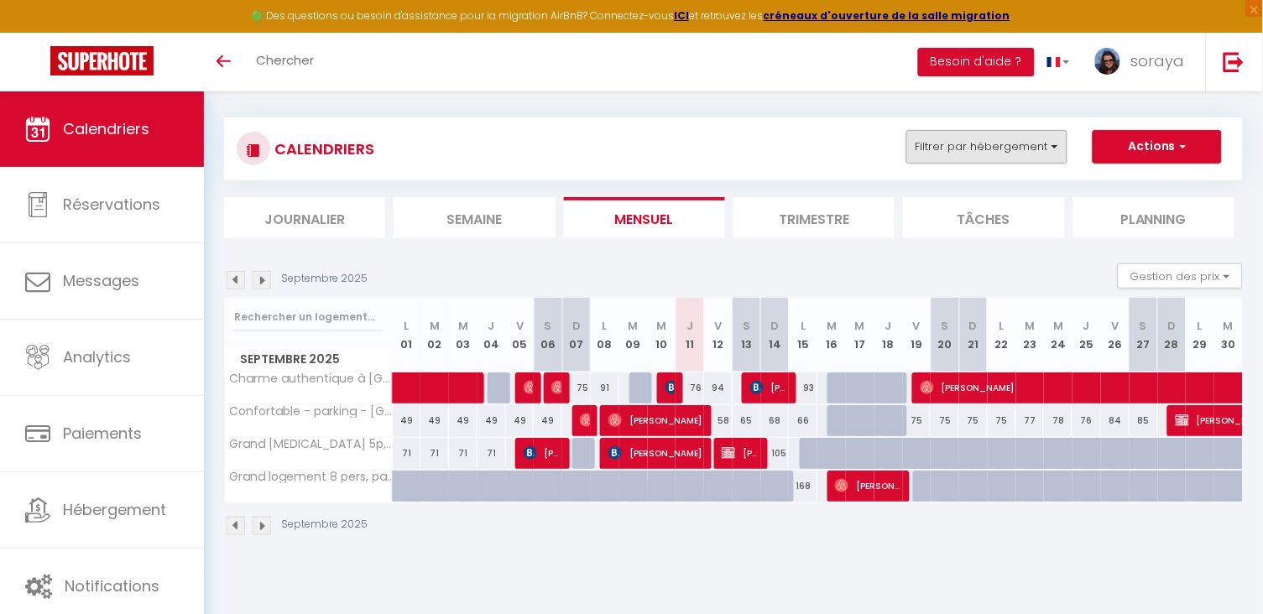
click at [1064, 147] on button "Filtrer par hébergement" at bounding box center [987, 147] width 161 height 34
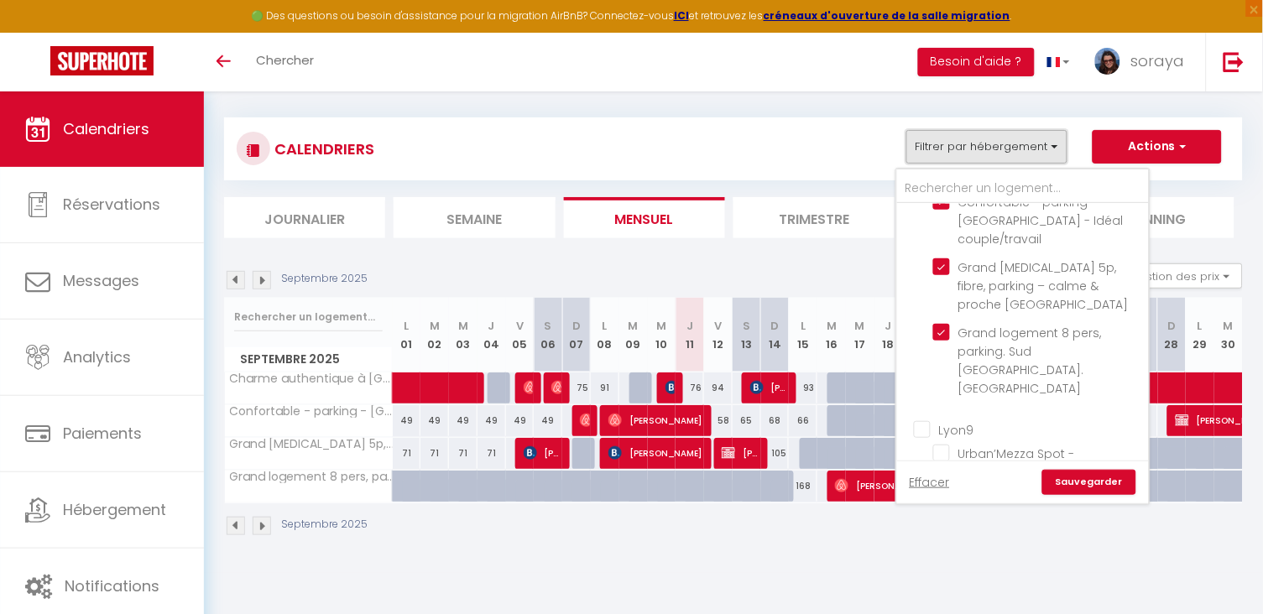
scroll to position [405, 0]
click at [924, 414] on input "Lyon9" at bounding box center [1040, 422] width 252 height 17
checkbox input "true"
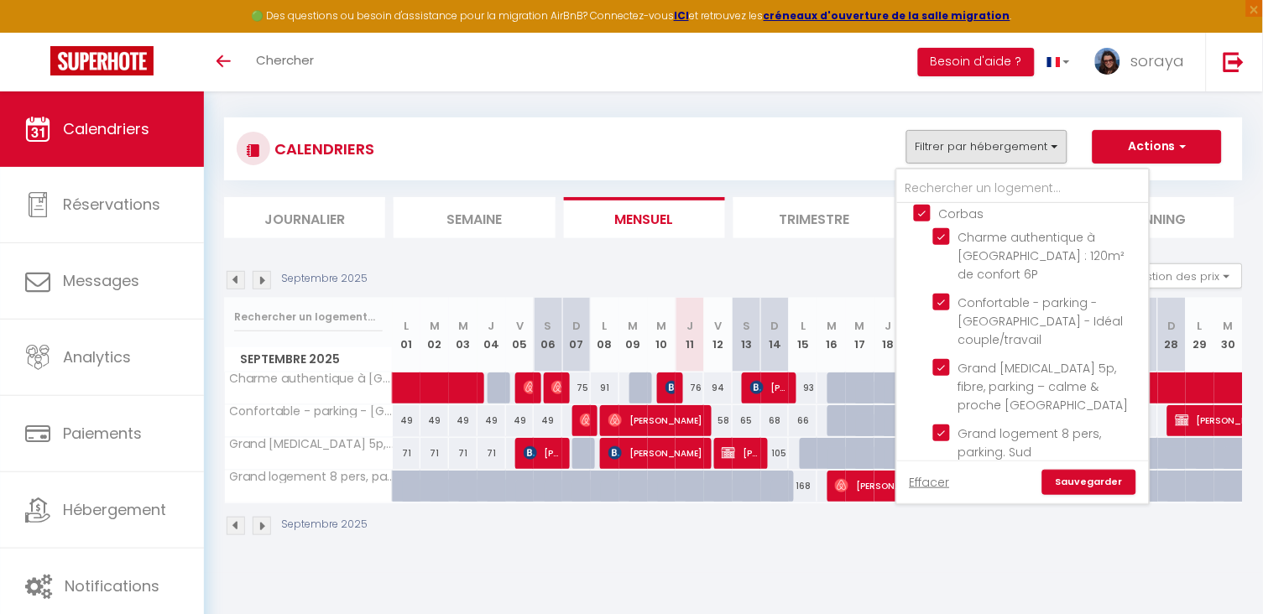
scroll to position [261, 0]
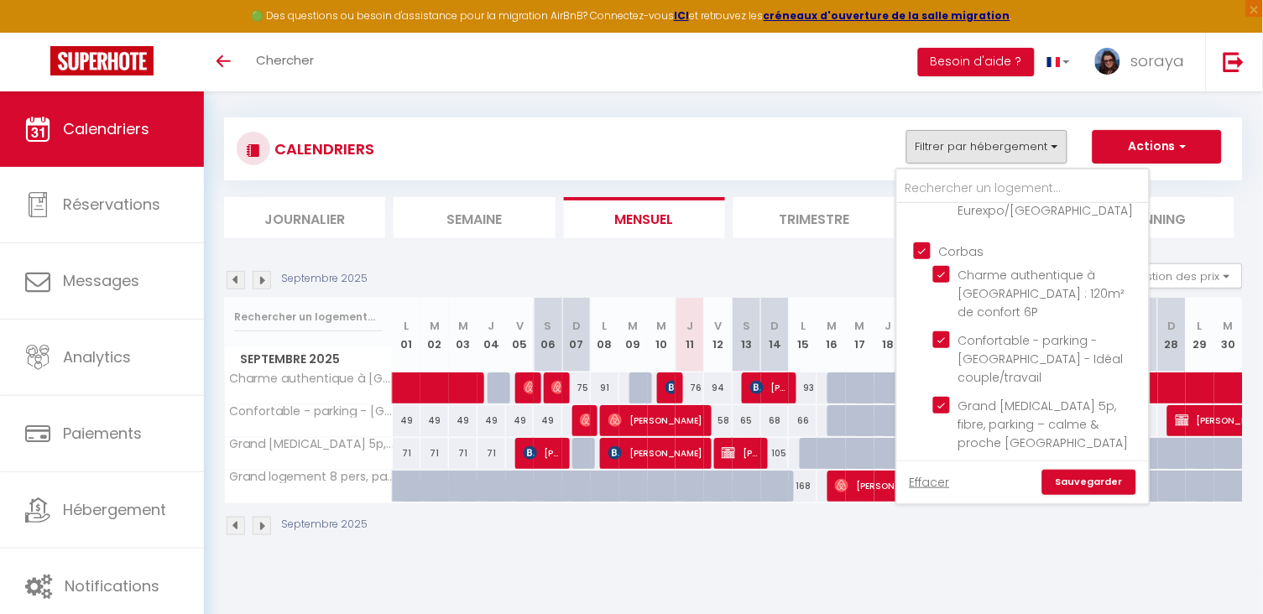
click at [927, 242] on input "Corbas" at bounding box center [1040, 250] width 252 height 17
checkbox input "false"
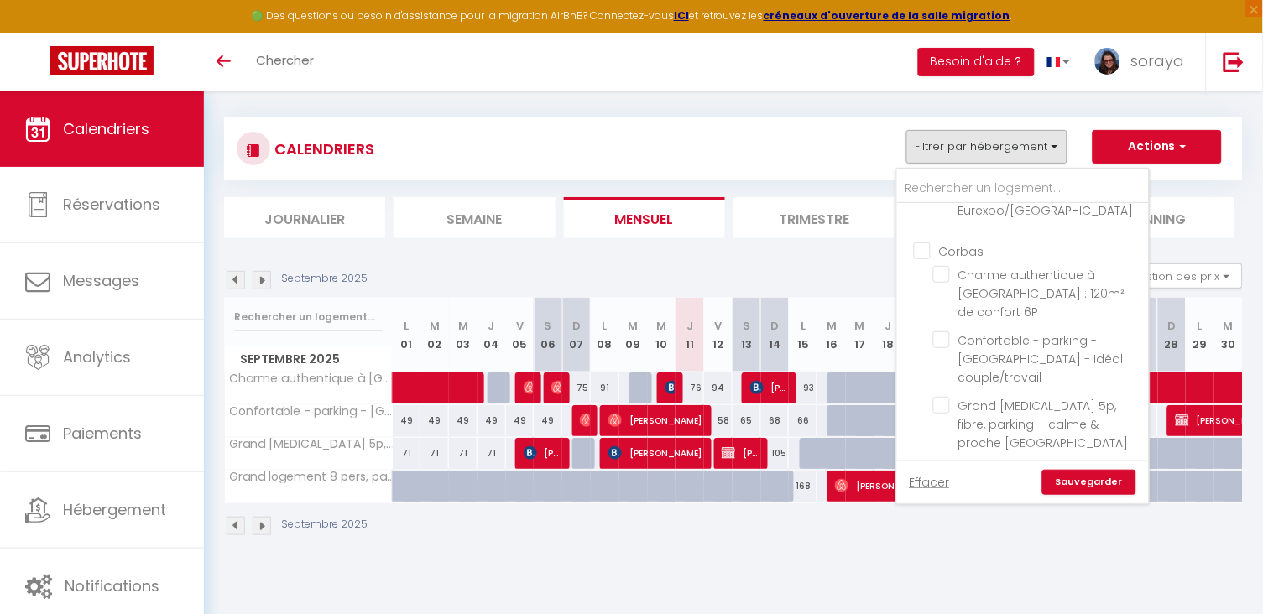
checkbox input "false"
click at [1065, 474] on link "Sauvegarder" at bounding box center [1090, 482] width 94 height 25
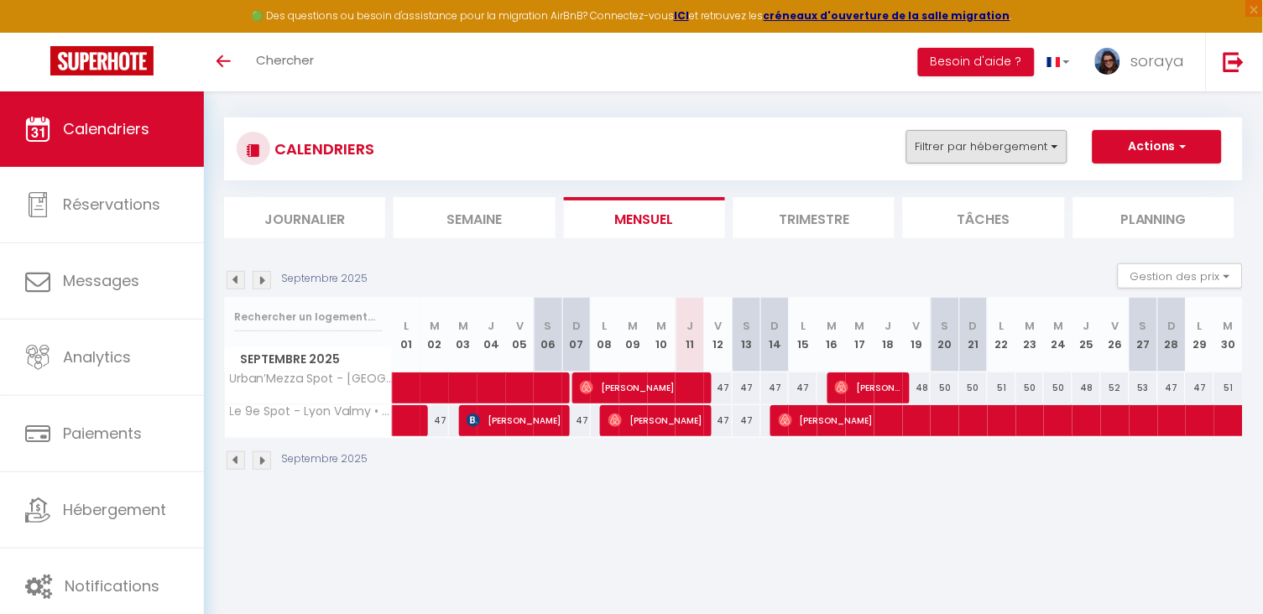
click at [1030, 152] on button "Filtrer par hébergement" at bounding box center [987, 147] width 161 height 34
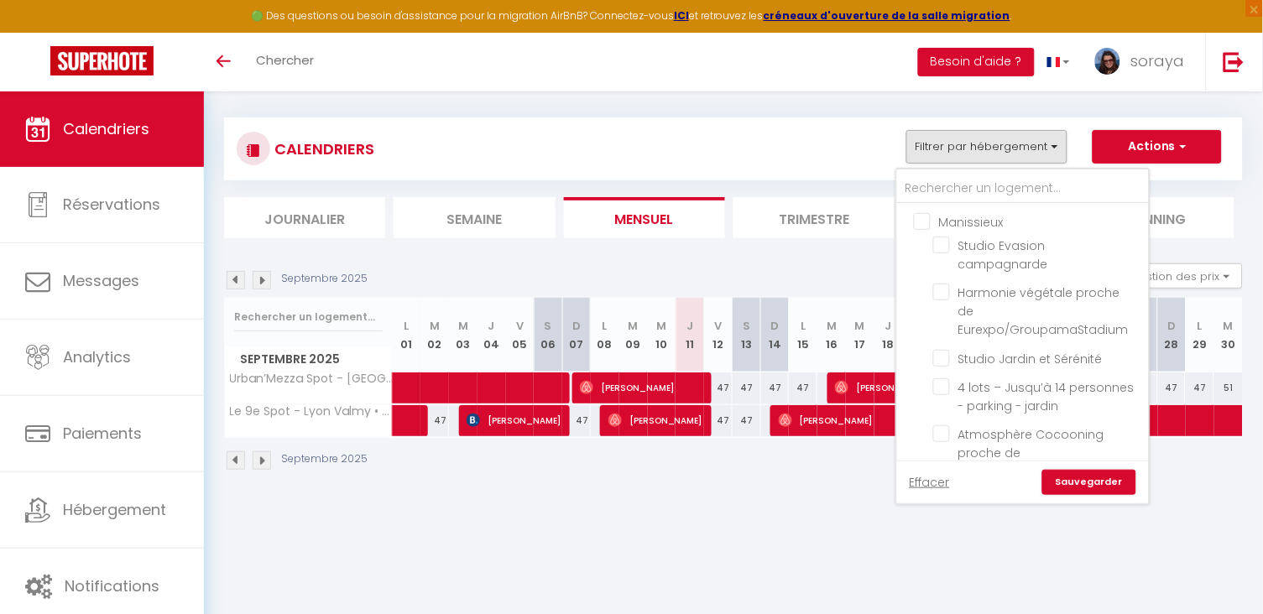
click at [928, 212] on input "Manissieux" at bounding box center [1040, 220] width 252 height 17
checkbox input "true"
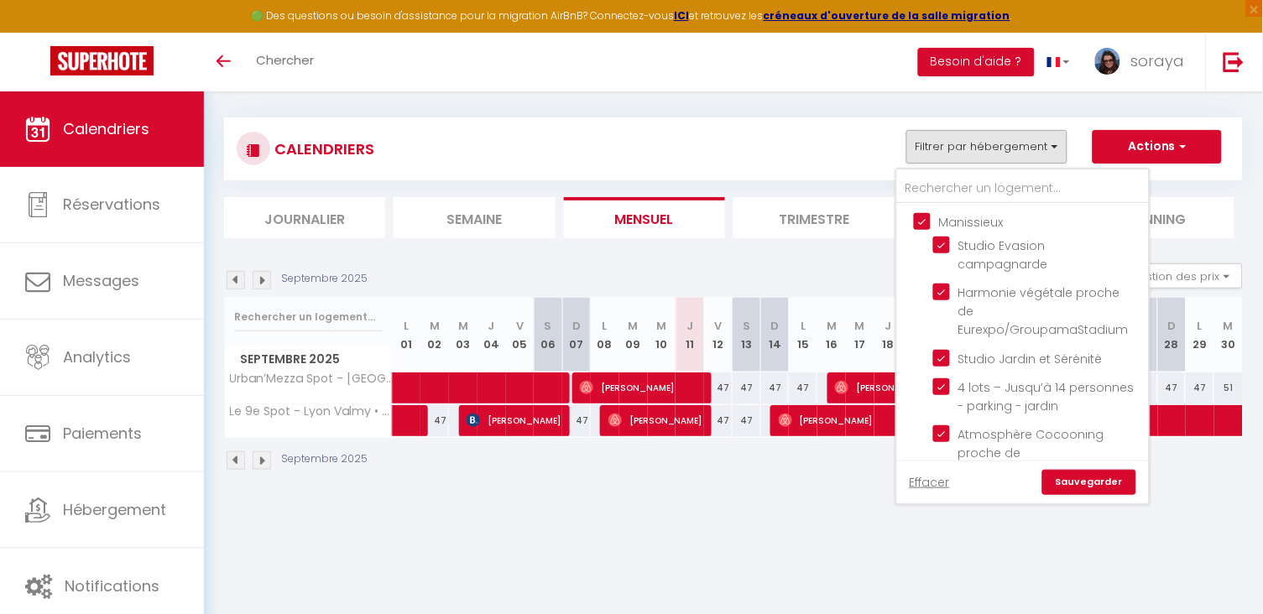
checkbox input "true"
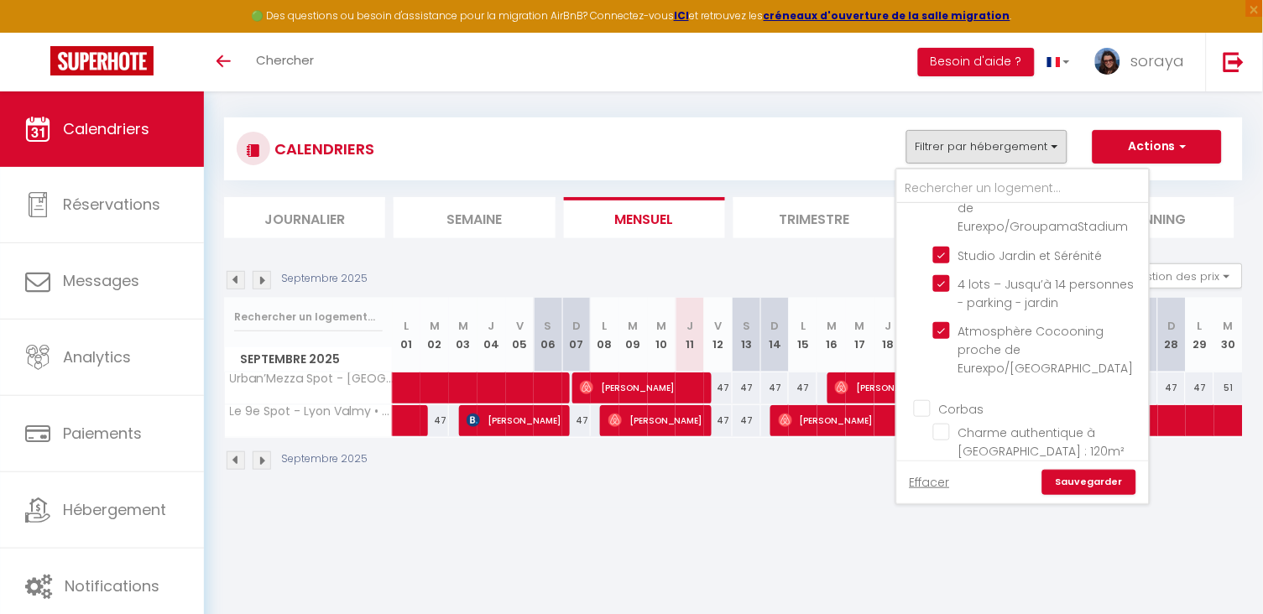
scroll to position [136, 0]
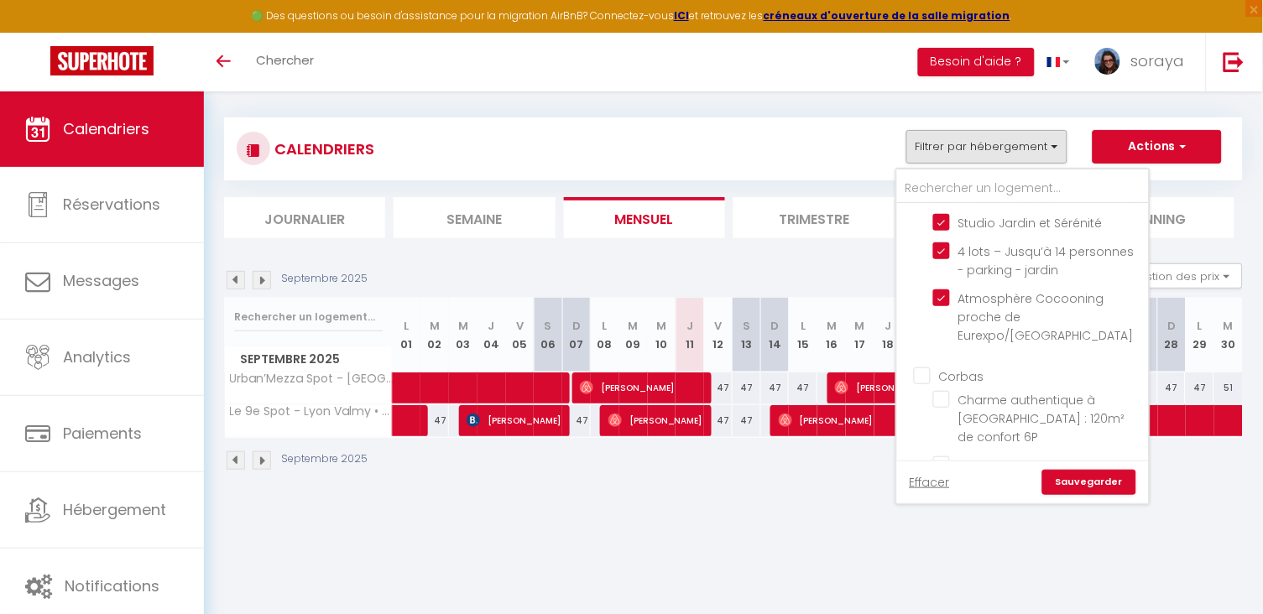
click at [929, 358] on ul "Corbas Charme authentique à Corbas : 120m² de confort 6P Confortable - parking …" at bounding box center [1023, 516] width 252 height 316
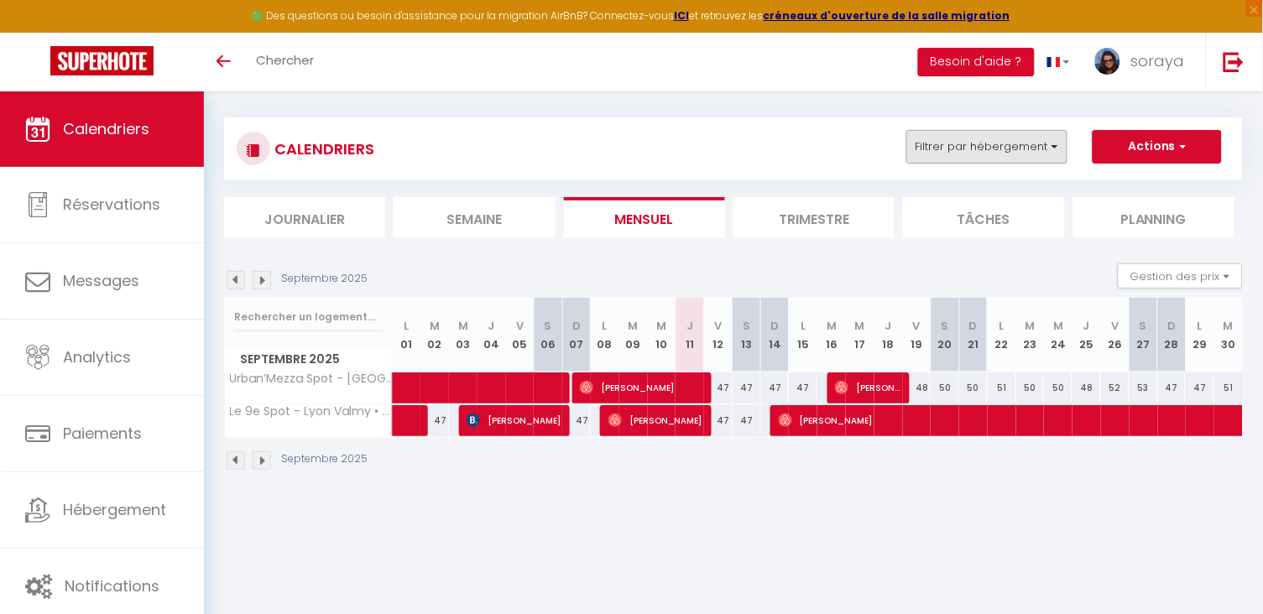
click at [1010, 140] on button "Filtrer par hébergement" at bounding box center [987, 147] width 161 height 34
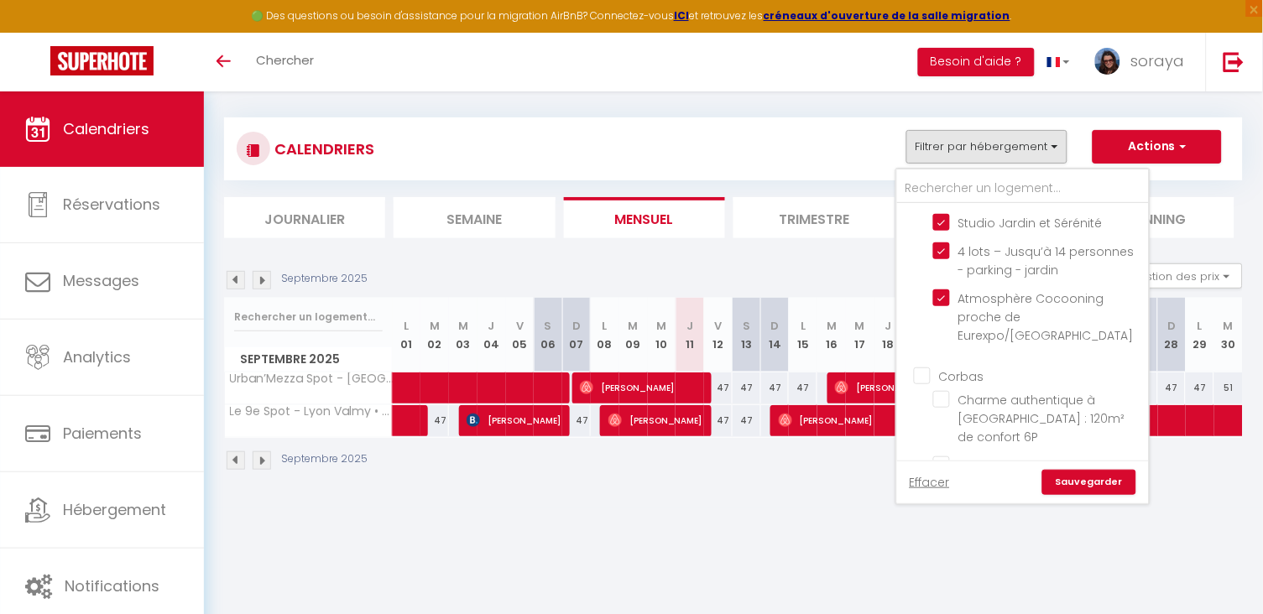
click at [928, 367] on input "Corbas" at bounding box center [1040, 375] width 252 height 17
checkbox input "true"
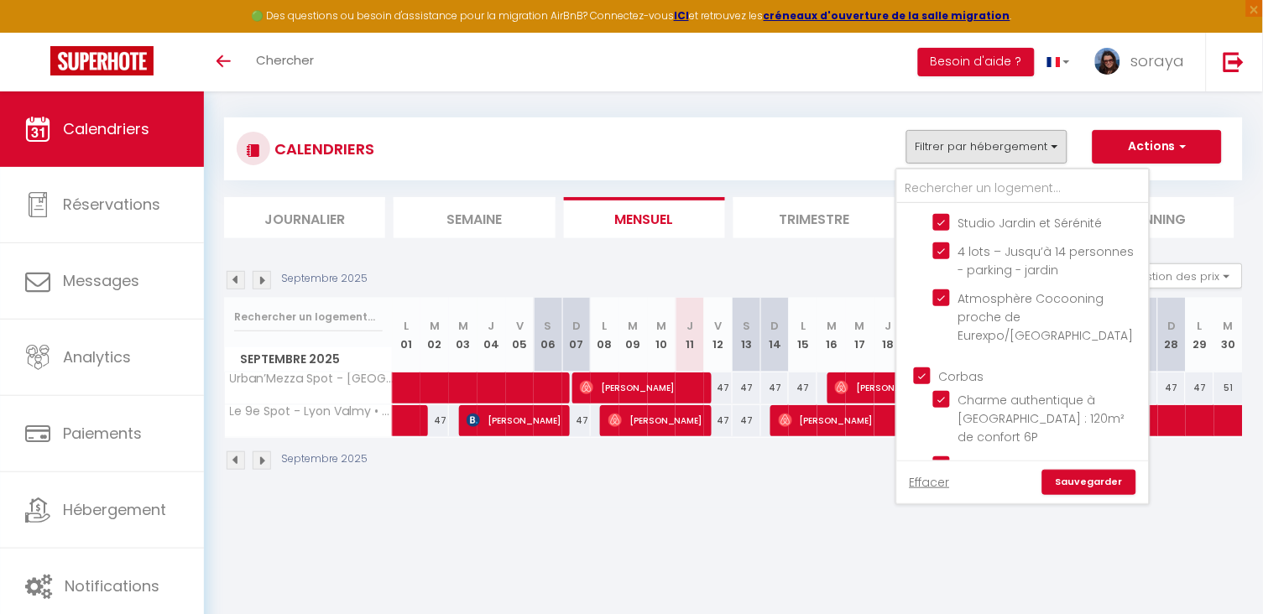
checkbox input "true"
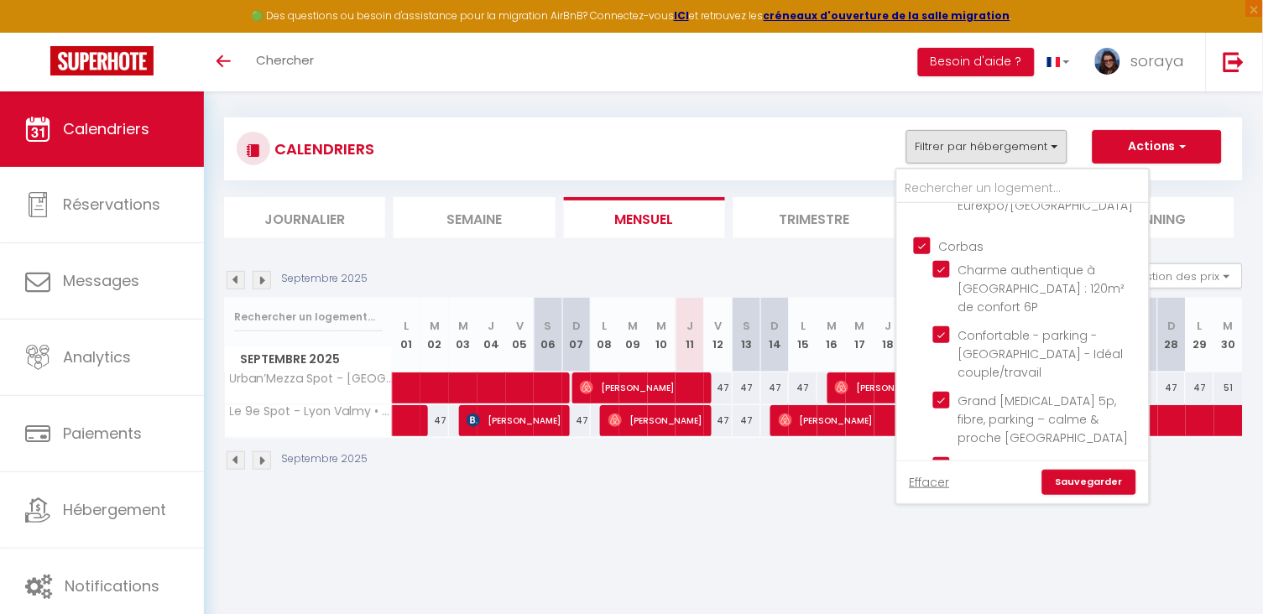
scroll to position [457, 0]
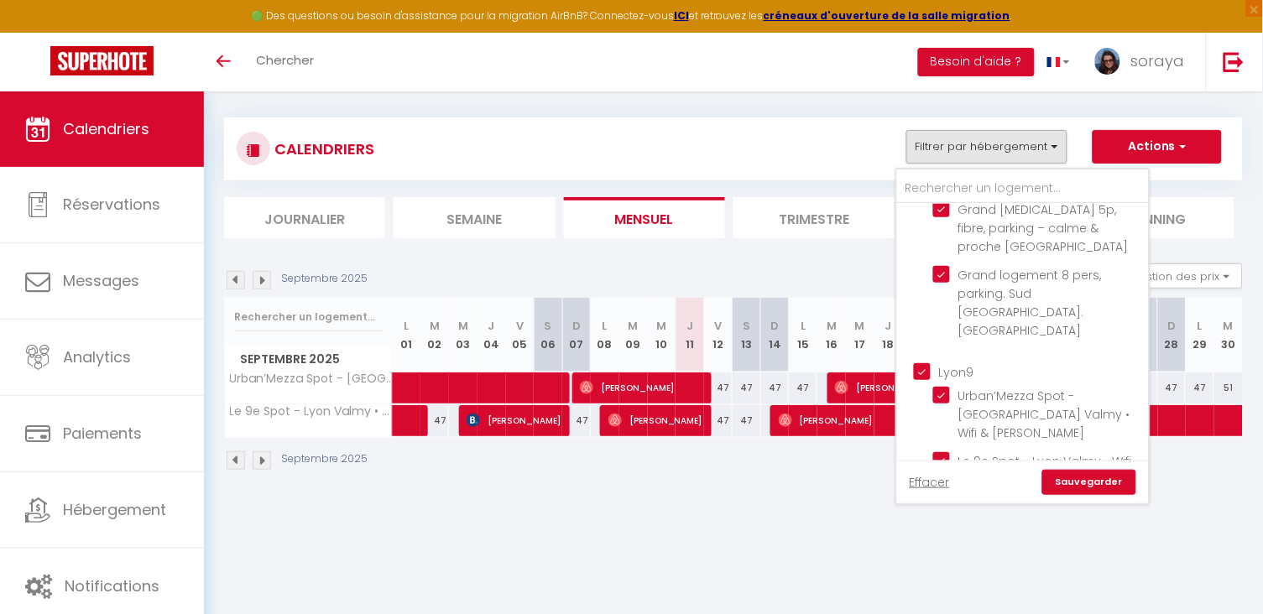
click at [927, 511] on input "Autres" at bounding box center [1040, 519] width 252 height 17
checkbox input "true"
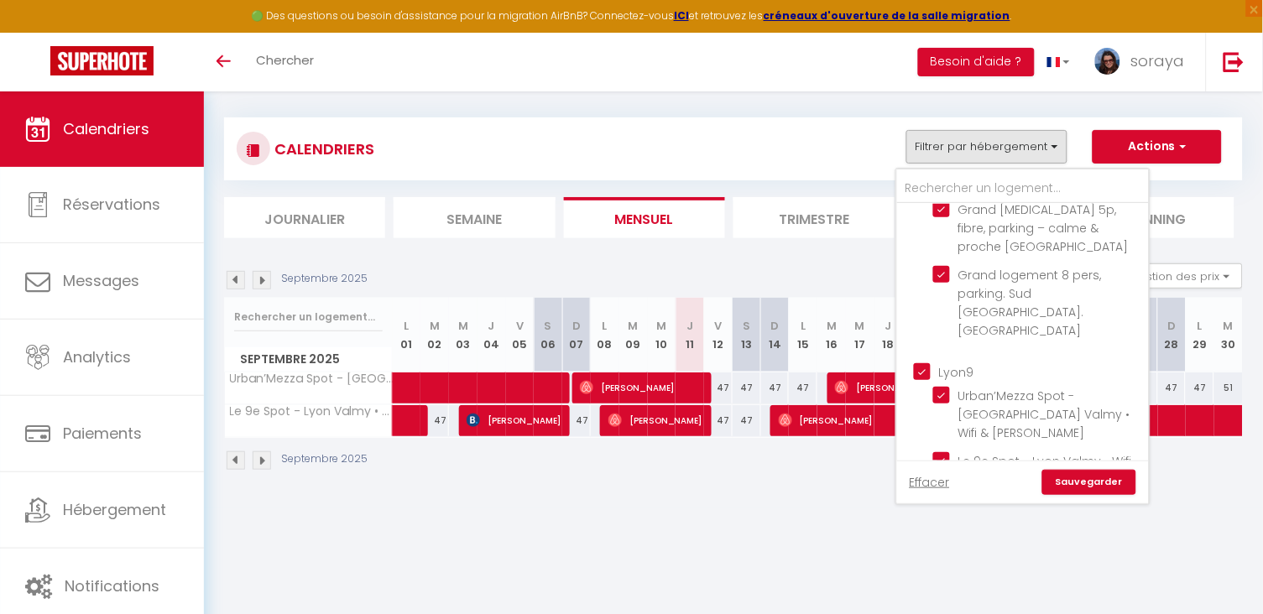
checkbox input "true"
click at [1099, 493] on link "Sauvegarder" at bounding box center [1090, 482] width 94 height 25
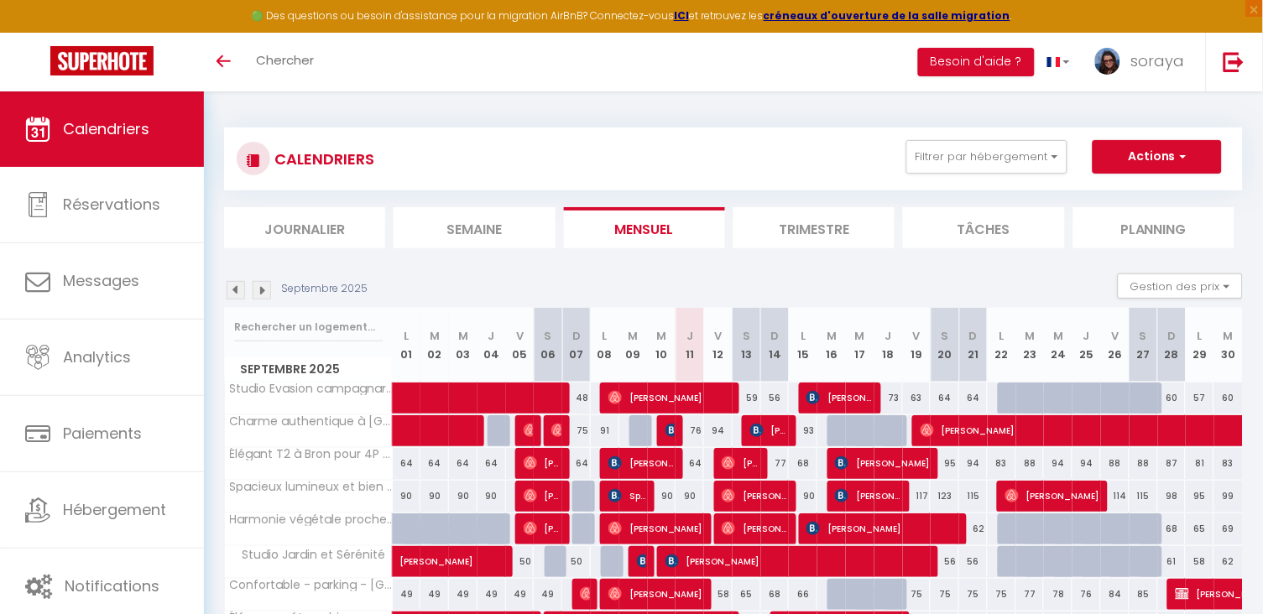
scroll to position [0, 0]
click at [1060, 154] on button "Filtrer par hébergement" at bounding box center [987, 157] width 161 height 34
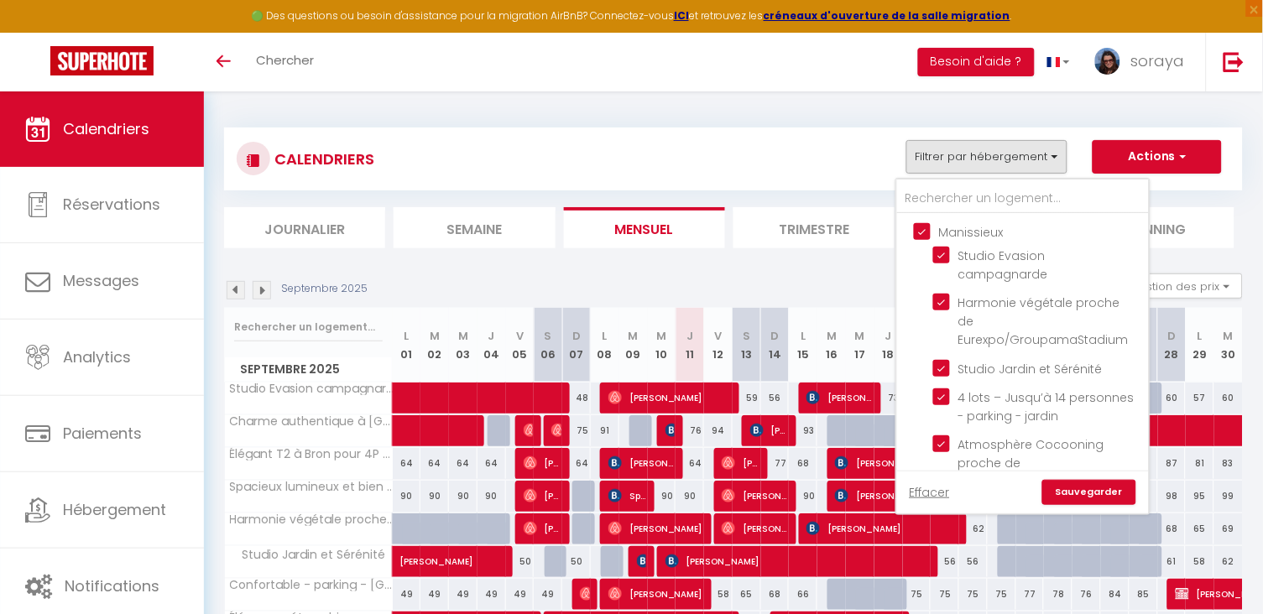
click at [928, 231] on input "Manissieux" at bounding box center [1040, 230] width 252 height 17
checkbox input "false"
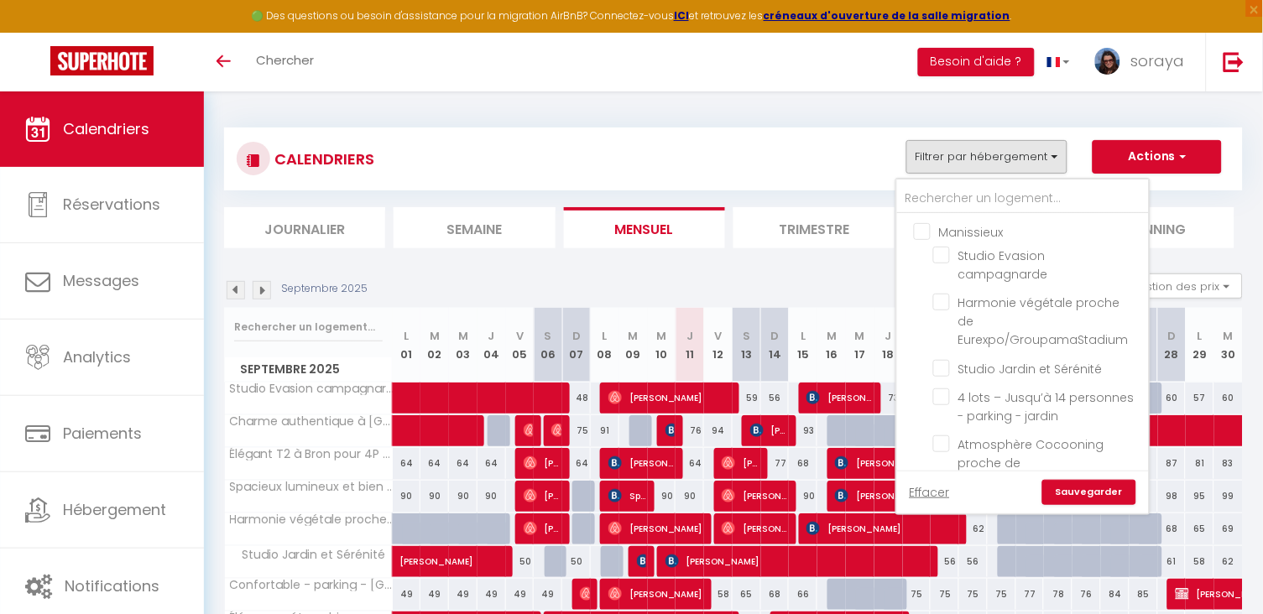
checkbox input "false"
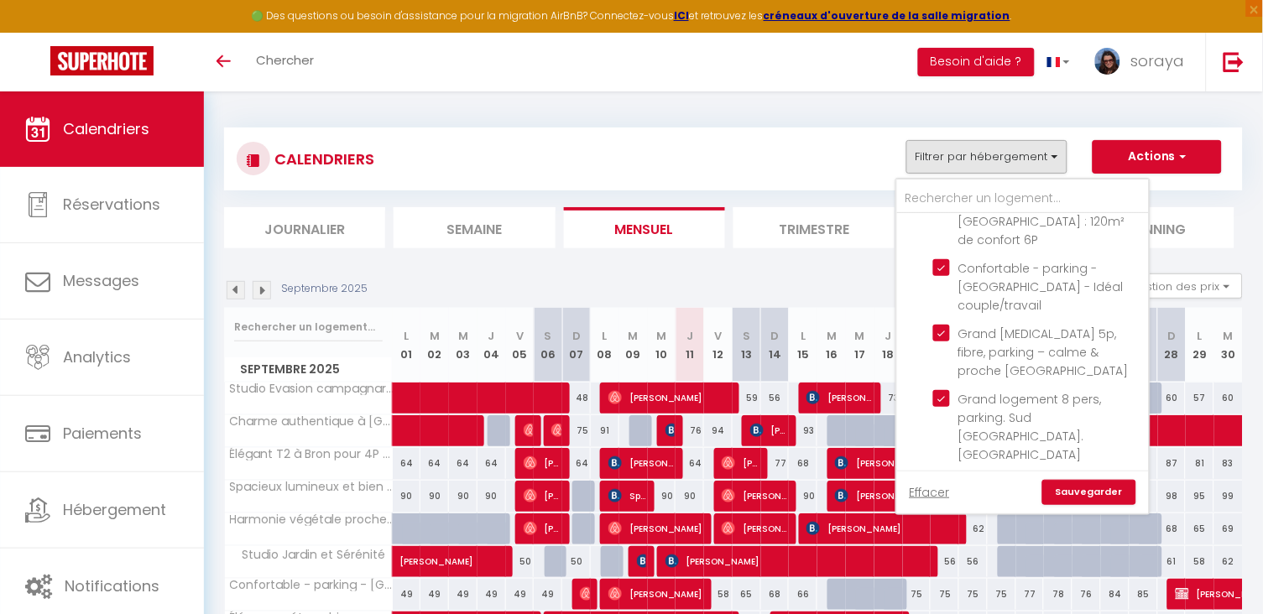
scroll to position [354, 0]
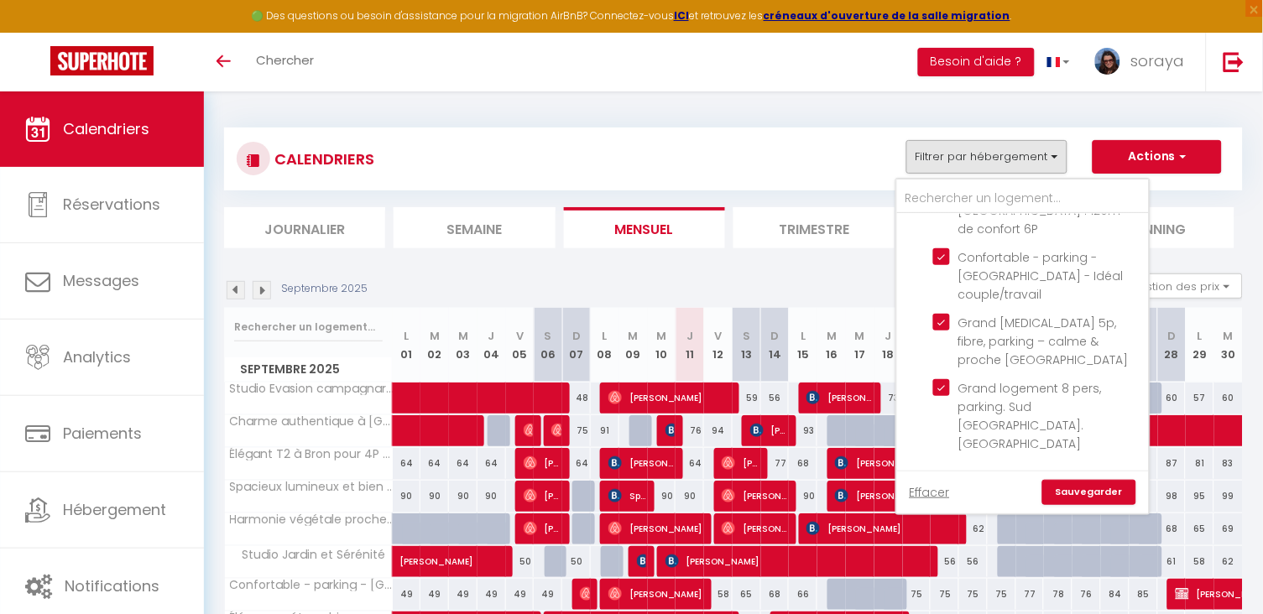
click at [929, 475] on input "Lyon9" at bounding box center [1040, 483] width 252 height 17
checkbox input "false"
click at [1070, 499] on link "Sauvegarder" at bounding box center [1090, 492] width 94 height 25
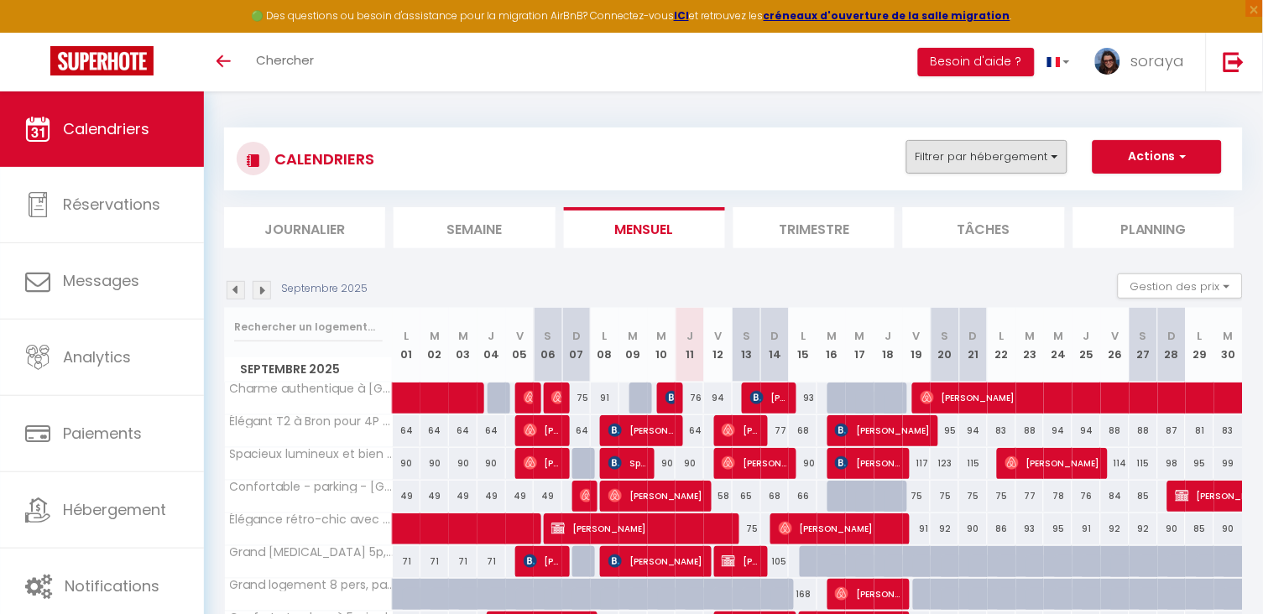
scroll to position [0, 0]
click at [1043, 158] on button "Filtrer par hébergement" at bounding box center [987, 157] width 161 height 34
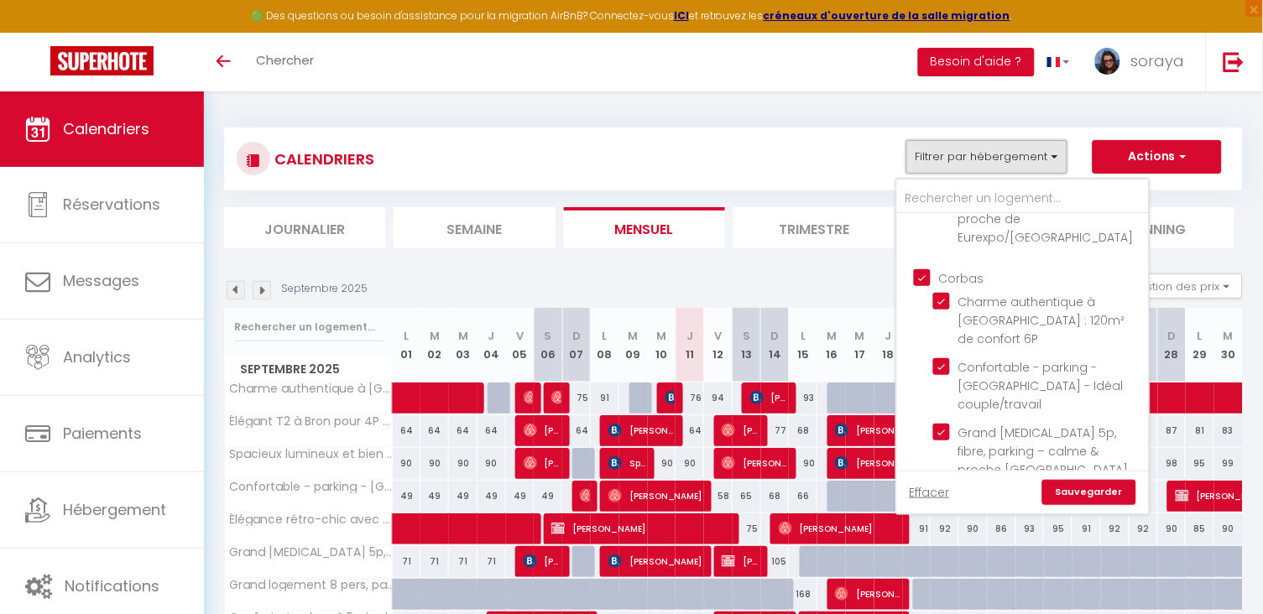
scroll to position [243, 0]
click at [928, 269] on input "Corbas" at bounding box center [1040, 277] width 252 height 17
checkbox input "false"
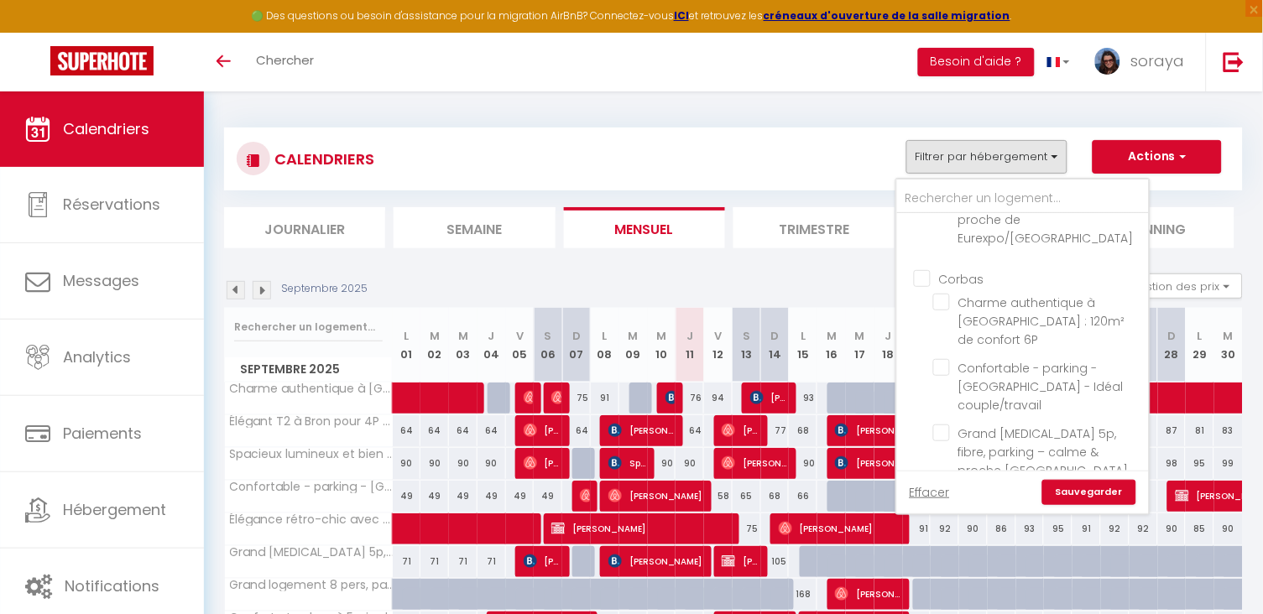
checkbox input "false"
click at [1076, 484] on link "Sauvegarder" at bounding box center [1090, 492] width 94 height 25
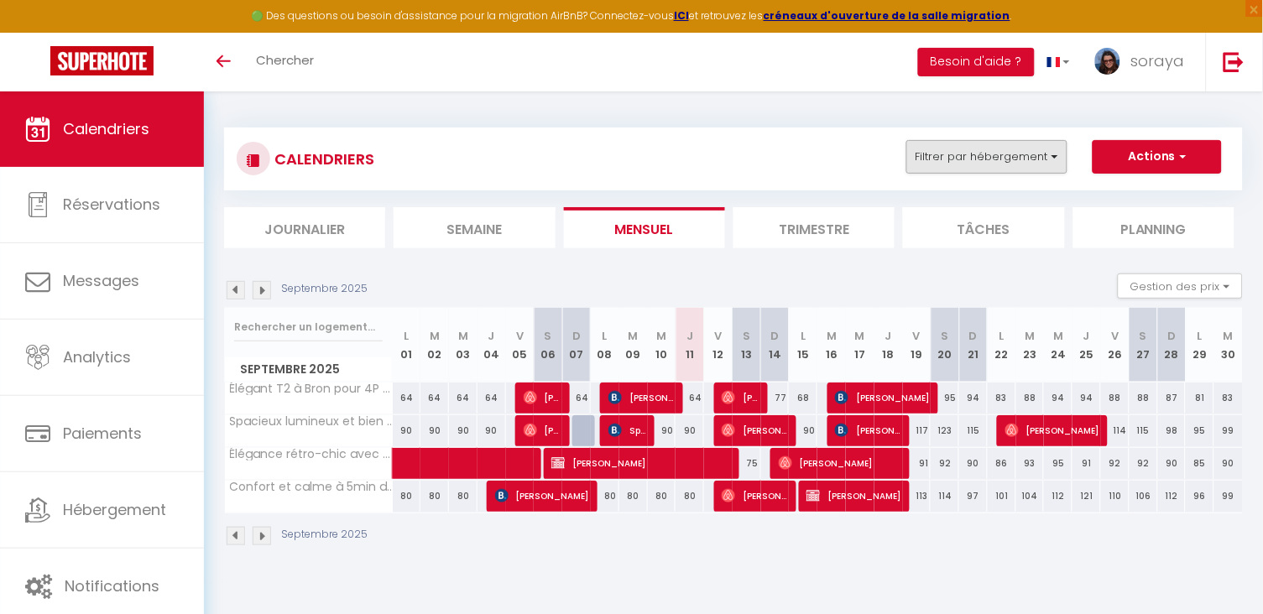
click at [1053, 157] on button "Filtrer par hébergement" at bounding box center [987, 157] width 161 height 34
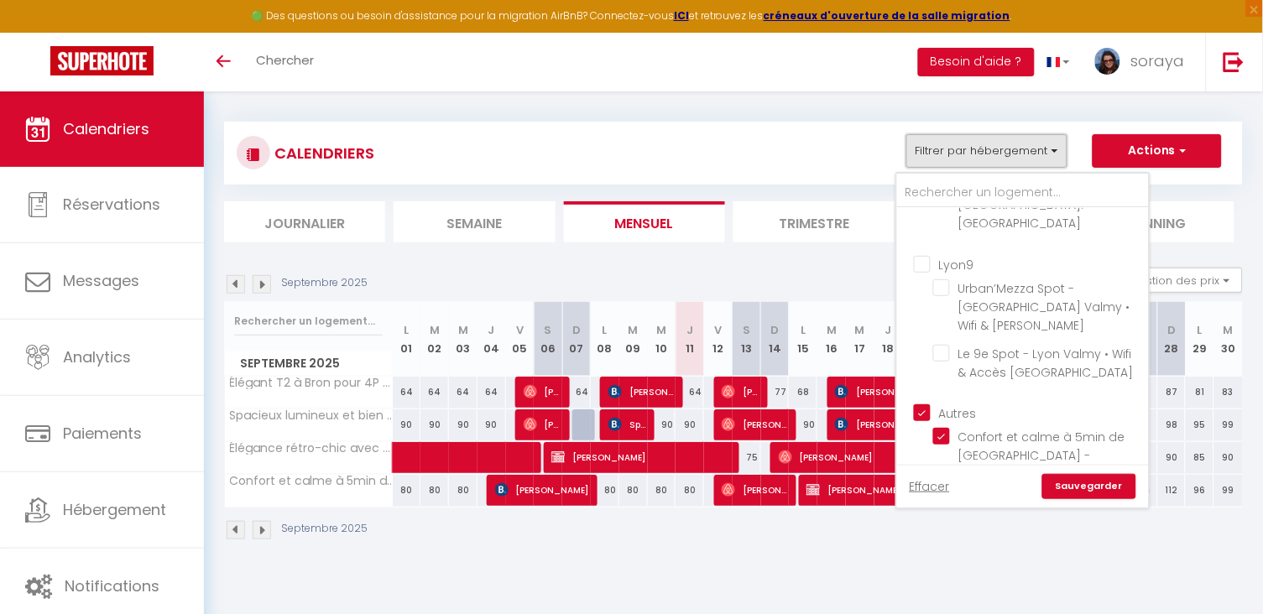
scroll to position [8, 0]
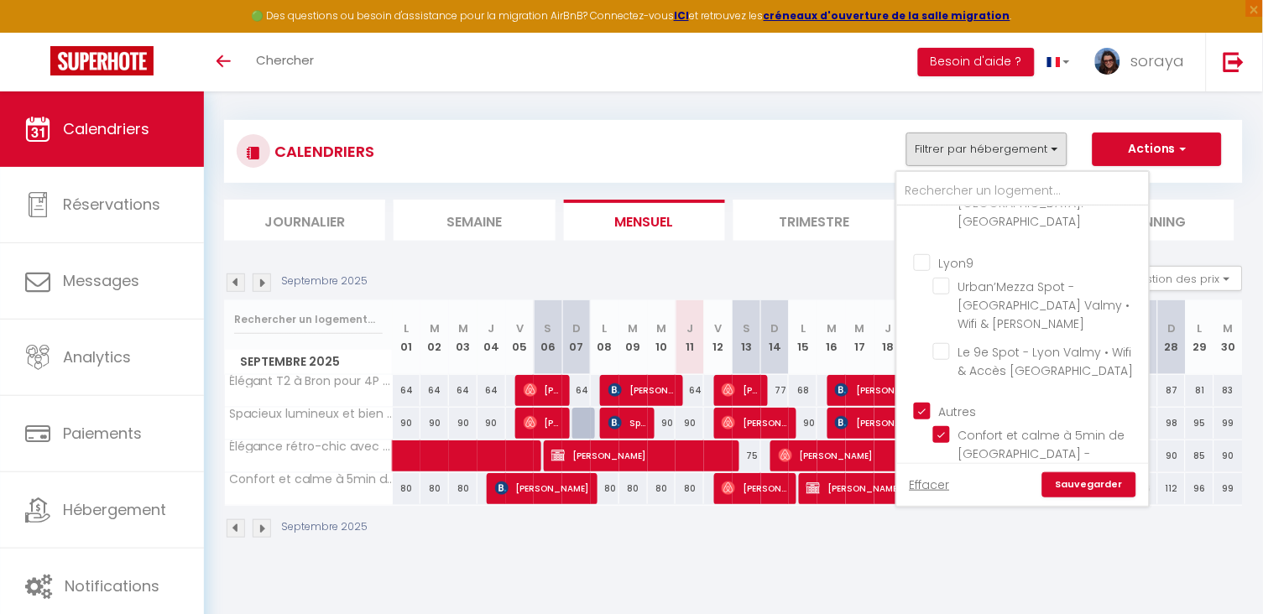
click at [930, 402] on input "Autres" at bounding box center [1040, 410] width 252 height 17
checkbox input "false"
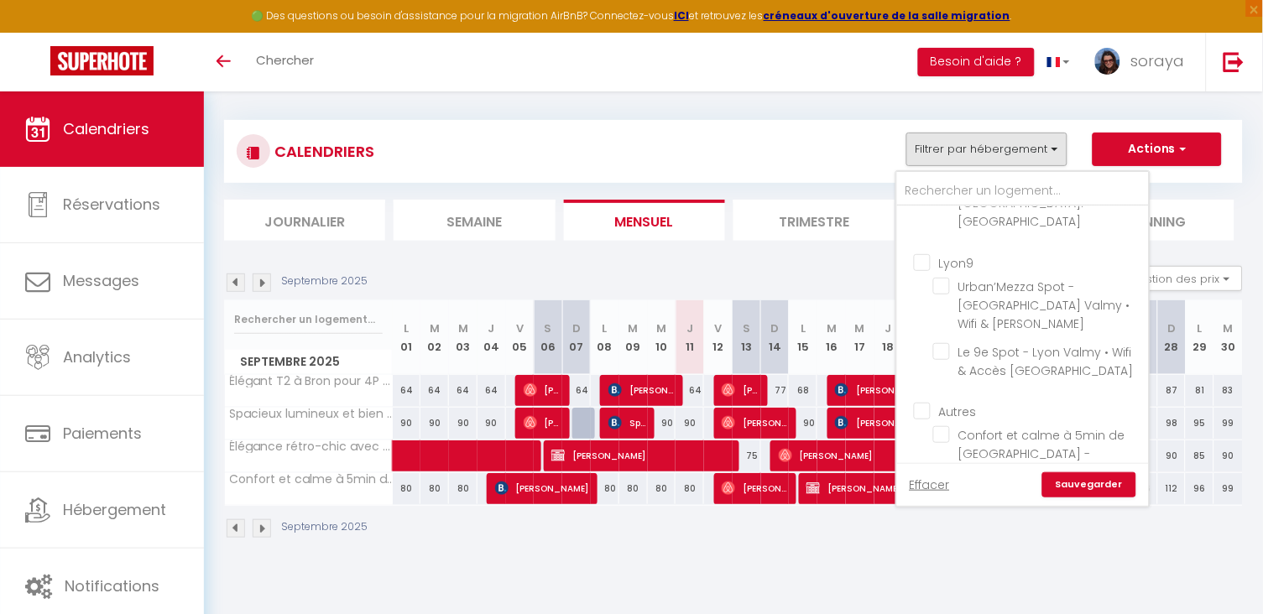
checkbox input "false"
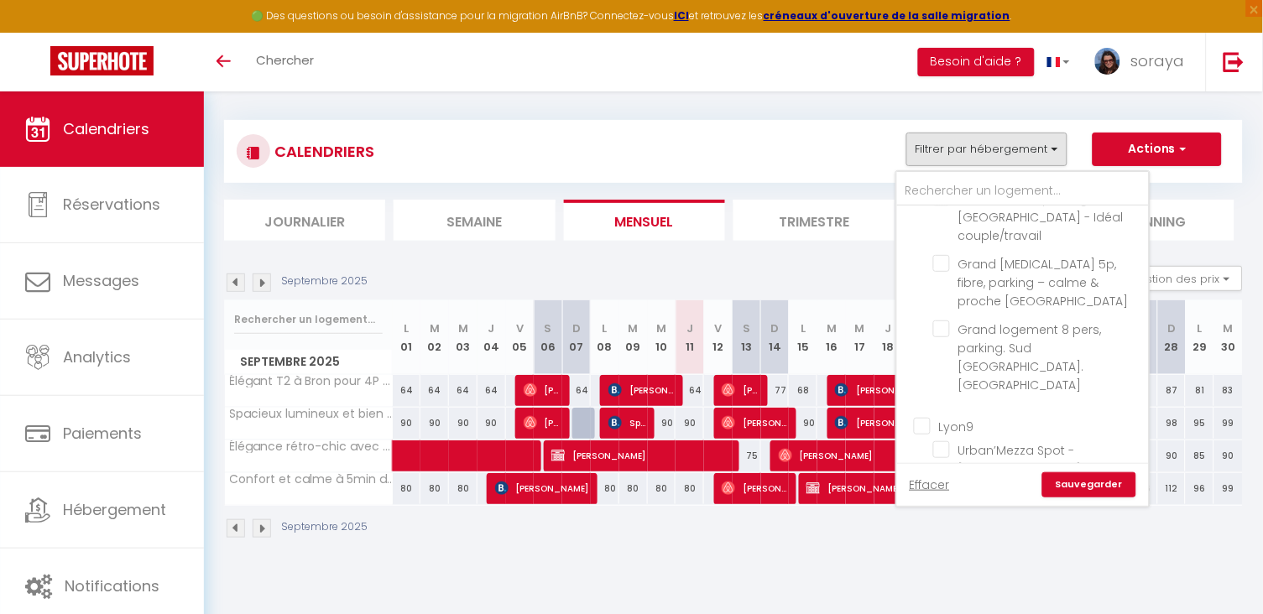
scroll to position [404, 0]
click at [928, 418] on input "Lyon9" at bounding box center [1040, 426] width 252 height 17
checkbox input "true"
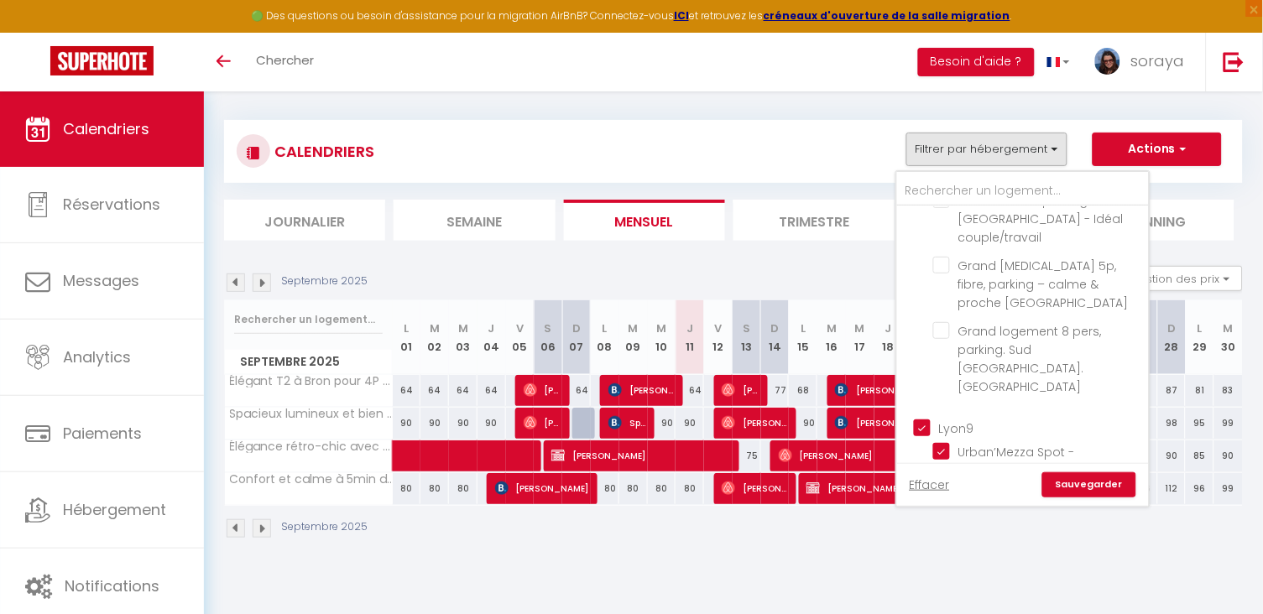
click at [1072, 477] on link "Sauvegarder" at bounding box center [1090, 485] width 94 height 25
